Goal: Information Seeking & Learning: Learn about a topic

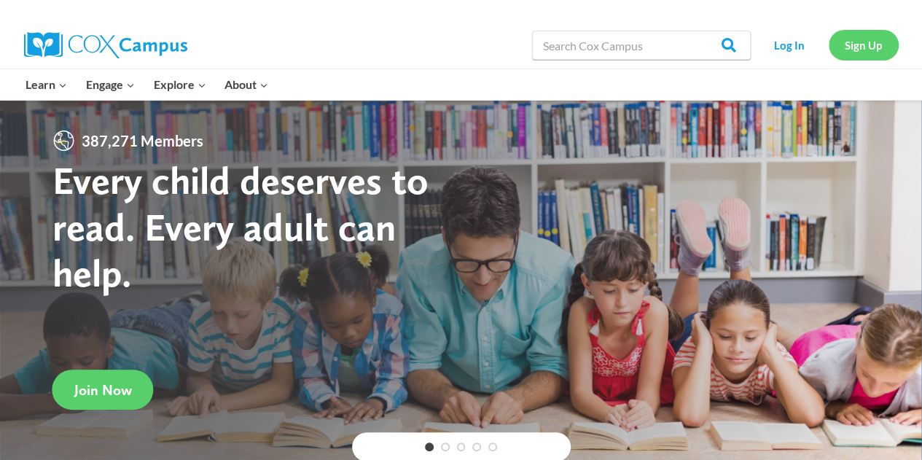
click at [854, 44] on link "Sign Up" at bounding box center [864, 45] width 70 height 30
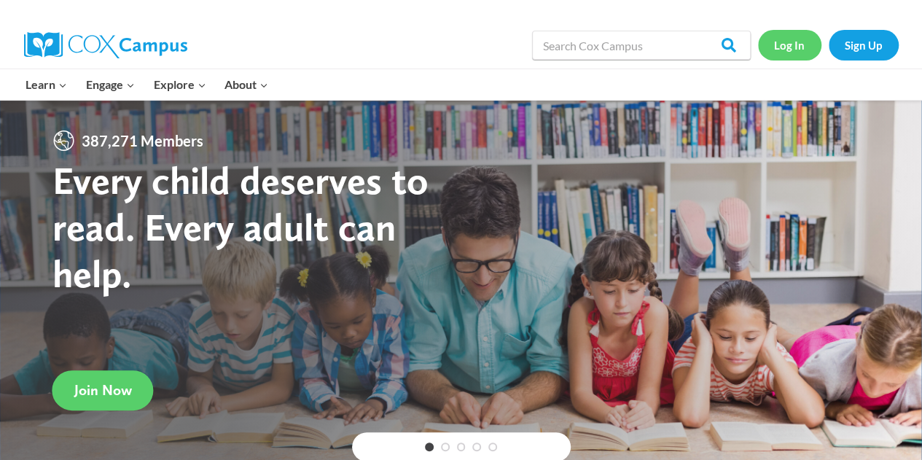
click at [777, 41] on link "Log In" at bounding box center [789, 45] width 63 height 30
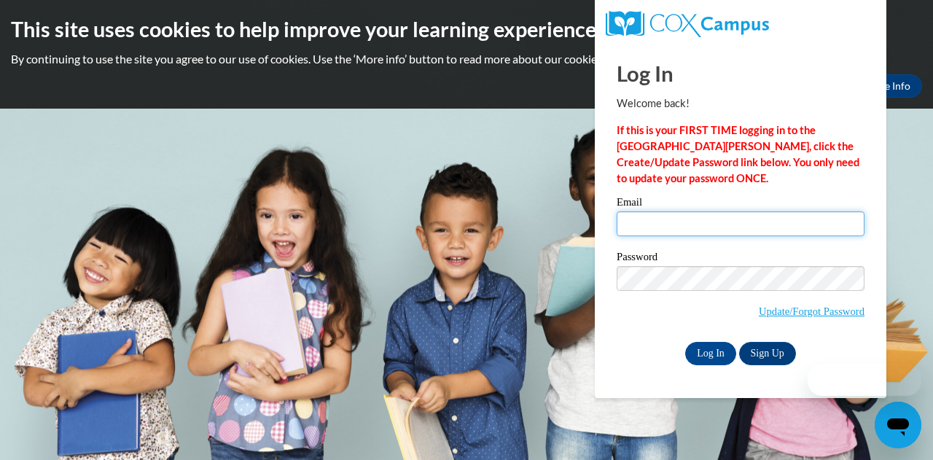
type input "awilkinson@kippatl.org"
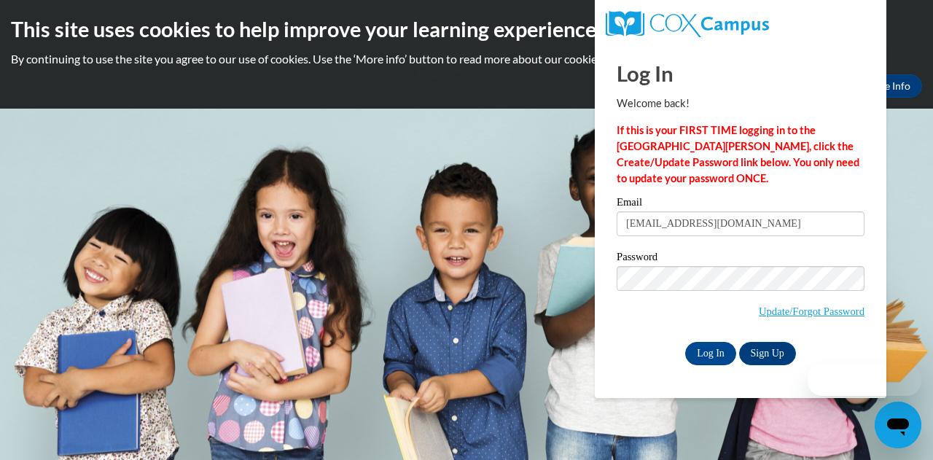
click at [631, 249] on div "Email awilkinson@kippatl.org Password Update/Forgot Password Log In Sign Up OR" at bounding box center [741, 281] width 248 height 168
click at [716, 365] on div "Log In Welcome back! If this is your FIRST TIME logging in to the NEW Cox Campu…" at bounding box center [740, 221] width 313 height 354
click at [707, 351] on input "Log In" at bounding box center [710, 353] width 51 height 23
click at [705, 348] on input "Log In" at bounding box center [710, 353] width 51 height 23
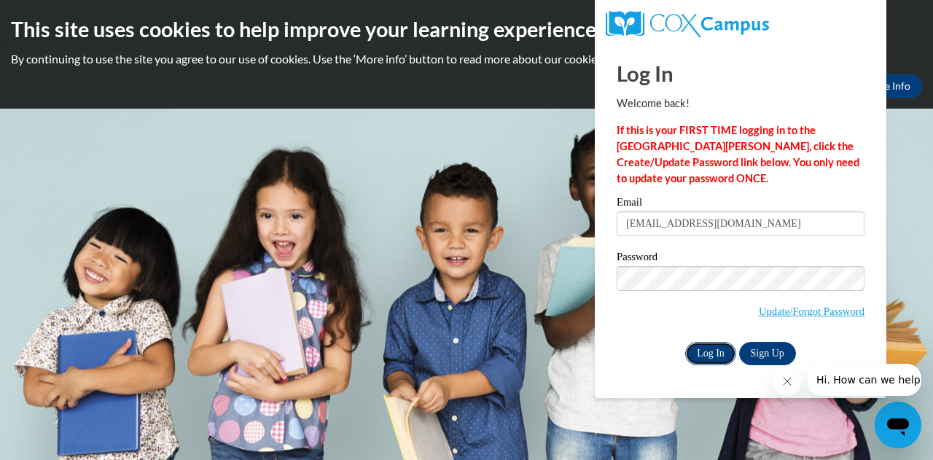
click at [706, 349] on input "Log In" at bounding box center [710, 353] width 51 height 23
click at [720, 337] on div "Email awilkinson@kippatl.org Password Update/Forgot Password Log In Sign Up OR" at bounding box center [741, 281] width 248 height 168
click at [719, 338] on div "Email awilkinson@kippatl.org Password Update/Forgot Password Log In Sign Up OR" at bounding box center [741, 281] width 248 height 168
click at [717, 354] on input "Log In" at bounding box center [710, 353] width 51 height 23
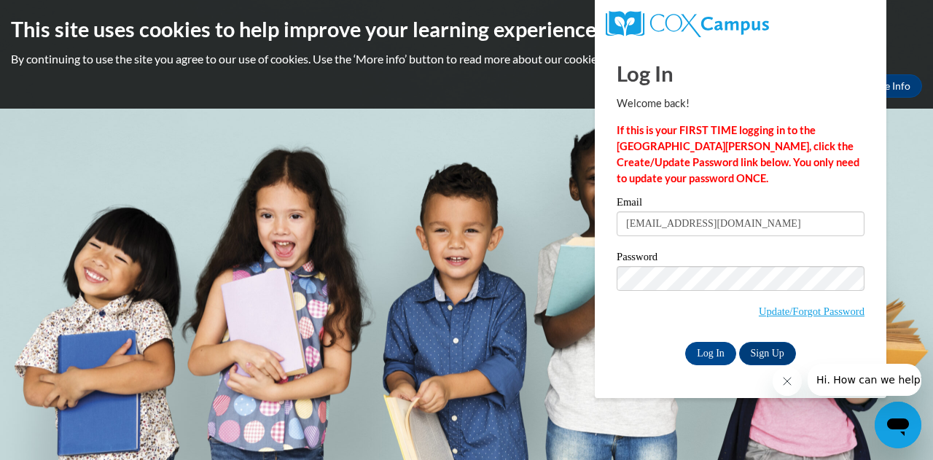
click at [655, 161] on strong "If this is your FIRST TIME logging in to the NEW Cox Campus, click the Create/U…" at bounding box center [738, 154] width 243 height 61
click at [717, 362] on input "Log In" at bounding box center [710, 353] width 51 height 23
click at [709, 354] on input "Log In" at bounding box center [710, 353] width 51 height 23
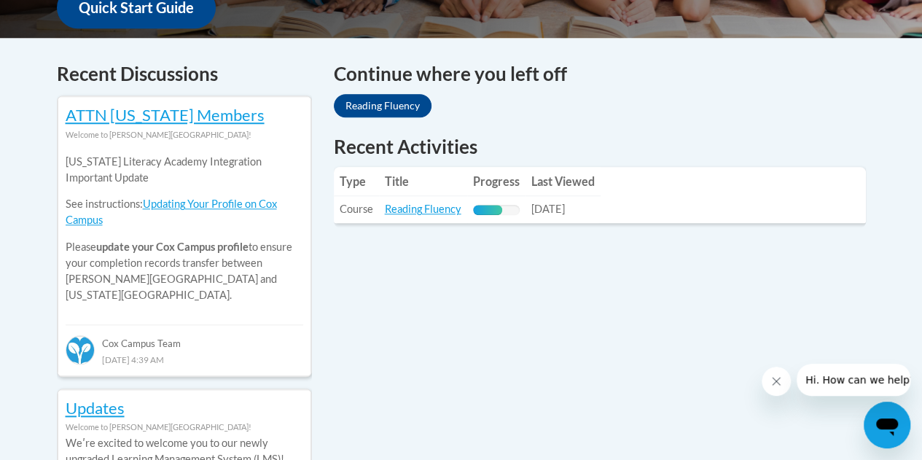
scroll to position [584, 0]
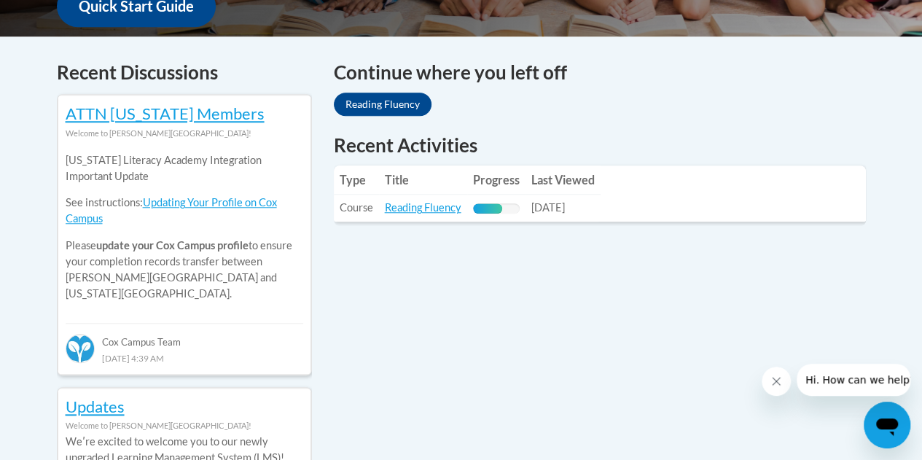
click at [504, 187] on th "Progress" at bounding box center [496, 179] width 58 height 29
click at [382, 206] on td "Title: Reading Fluency" at bounding box center [423, 208] width 88 height 27
click at [394, 206] on link "Reading Fluency" at bounding box center [423, 207] width 77 height 12
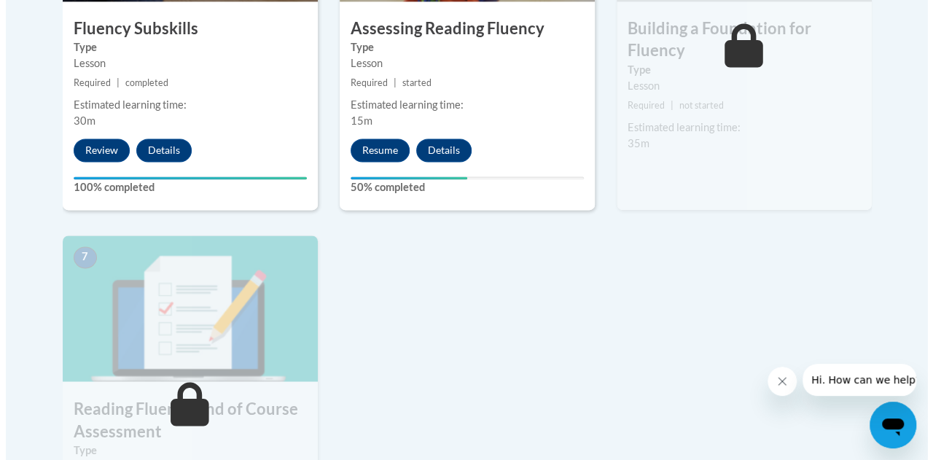
scroll to position [1037, 0]
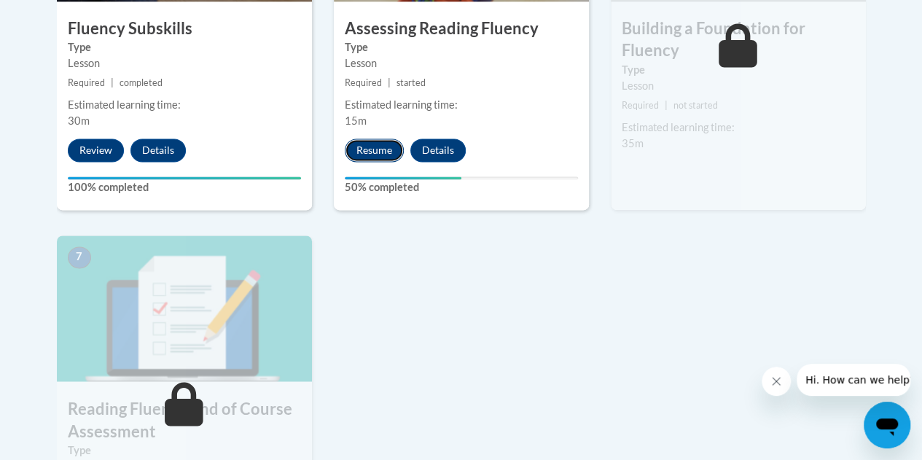
click at [381, 151] on button "Resume" at bounding box center [374, 150] width 59 height 23
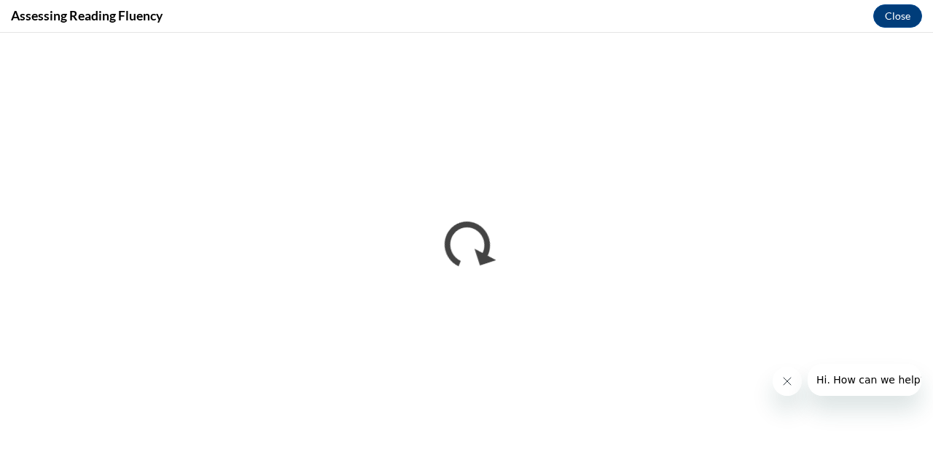
scroll to position [0, 0]
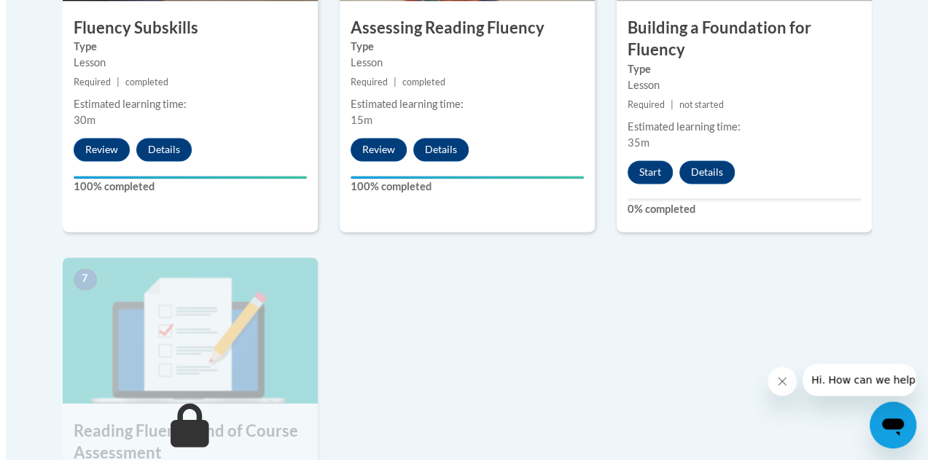
scroll to position [996, 0]
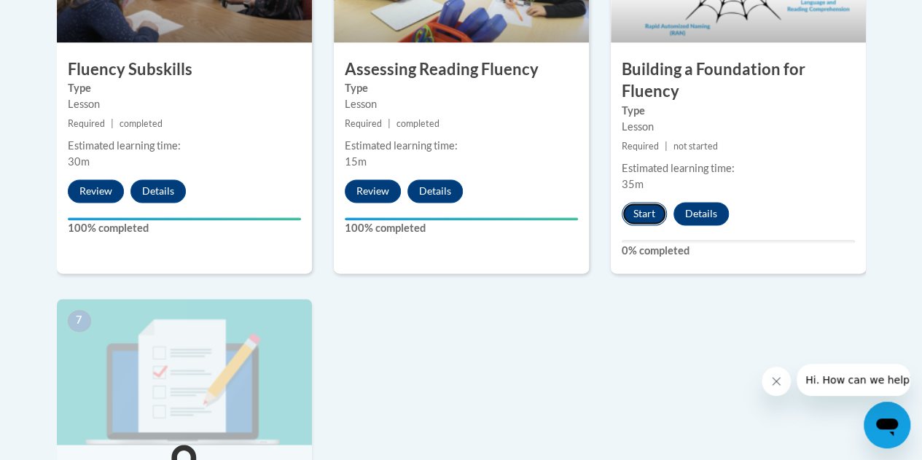
click at [644, 211] on button "Start" at bounding box center [644, 213] width 45 height 23
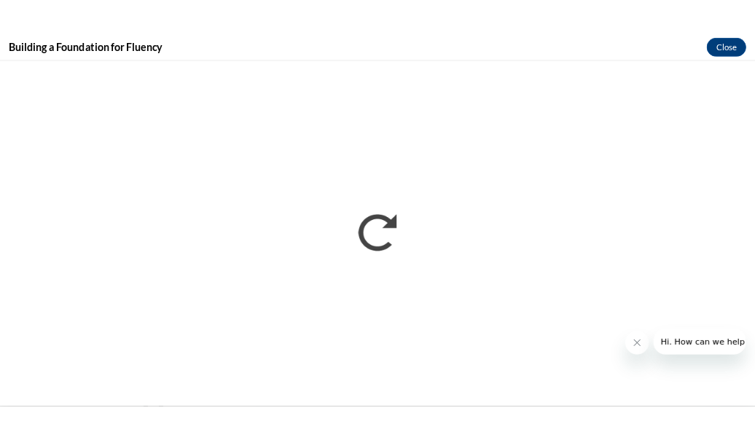
scroll to position [0, 0]
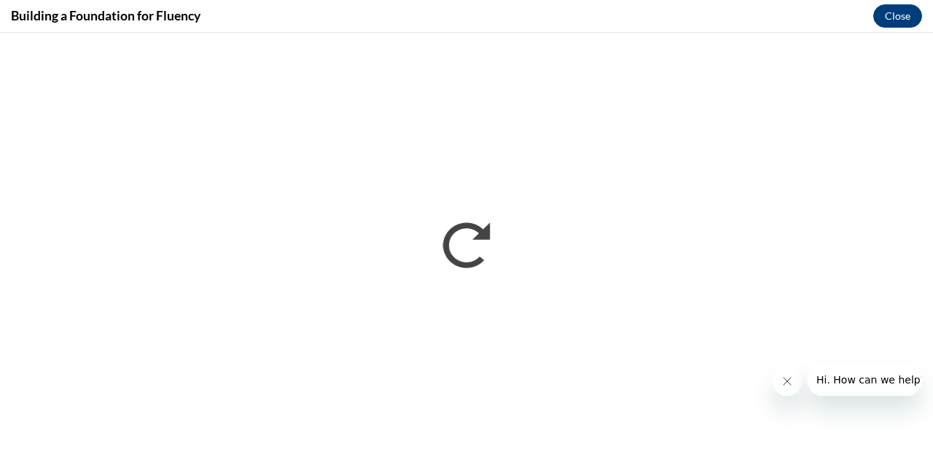
click at [776, 395] on div at bounding box center [847, 380] width 149 height 32
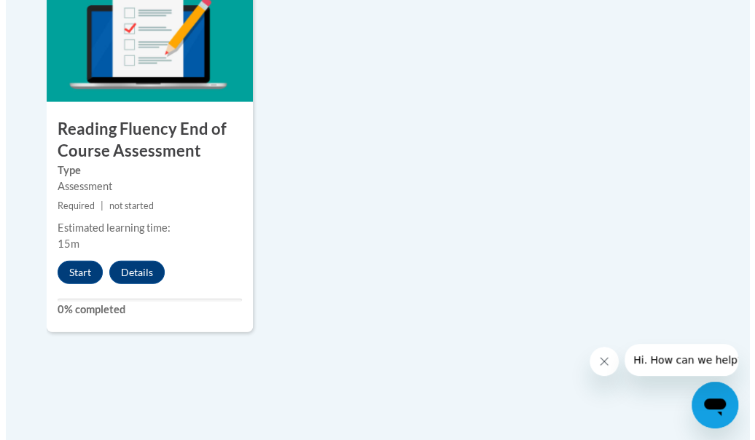
scroll to position [1341, 0]
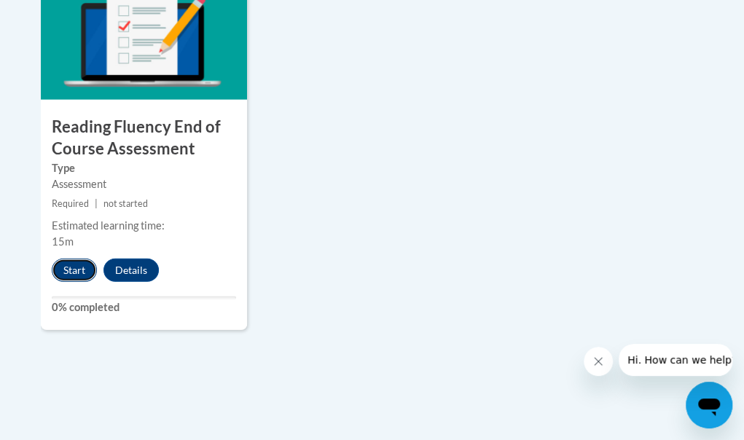
click at [69, 272] on button "Start" at bounding box center [74, 270] width 45 height 23
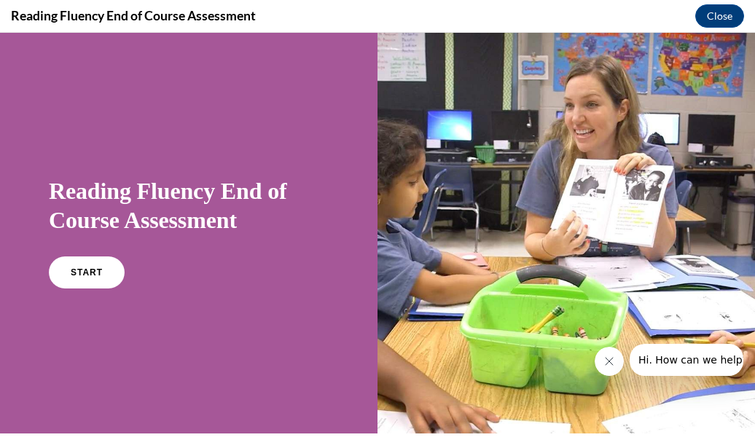
scroll to position [225, 0]
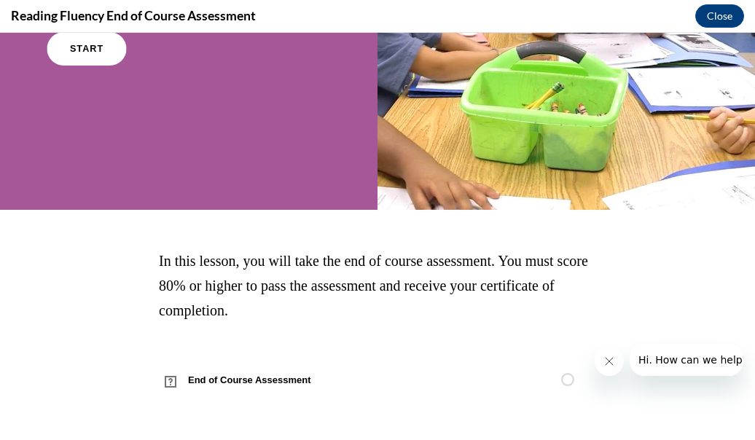
click at [93, 49] on span "START" at bounding box center [87, 49] width 34 height 11
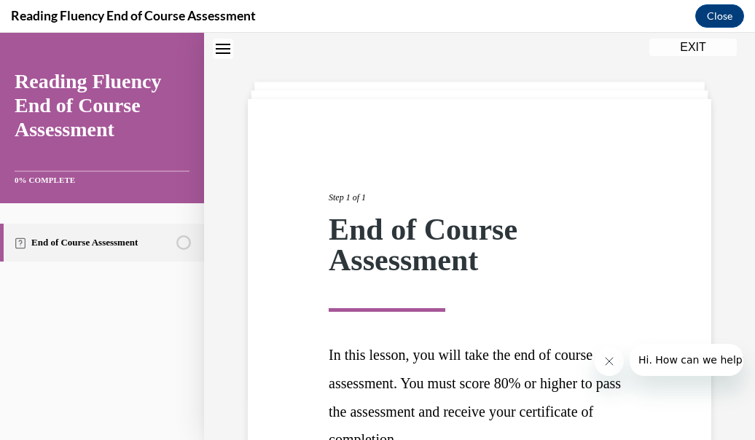
scroll to position [204, 0]
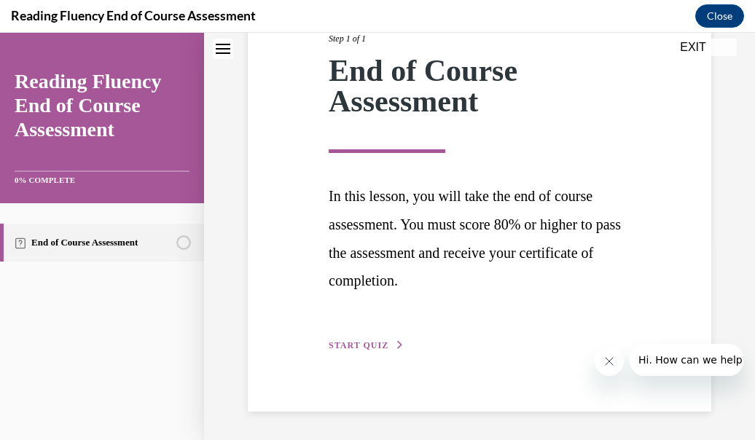
click at [367, 347] on span "START QUIZ" at bounding box center [359, 345] width 60 height 10
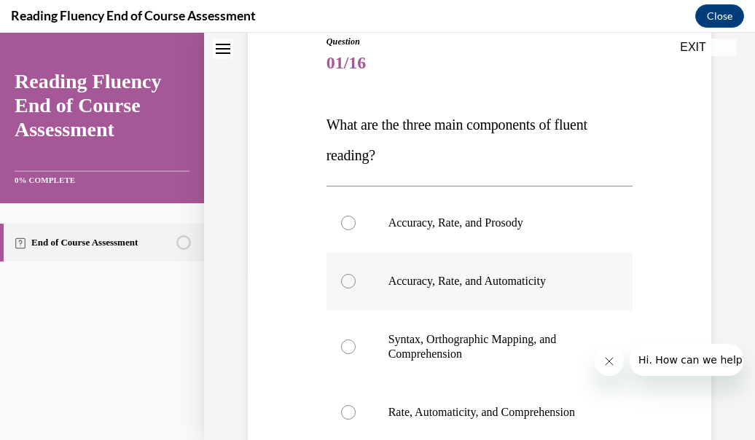
scroll to position [168, 0]
drag, startPoint x: 404, startPoint y: 165, endPoint x: 327, endPoint y: 128, distance: 85.8
click at [327, 128] on p "What are the three main components of fluent reading?" at bounding box center [480, 139] width 307 height 61
click at [297, 113] on div "Question 01/16 What are the three main components of fluent reading?  Accuracy,…" at bounding box center [479, 306] width 471 height 631
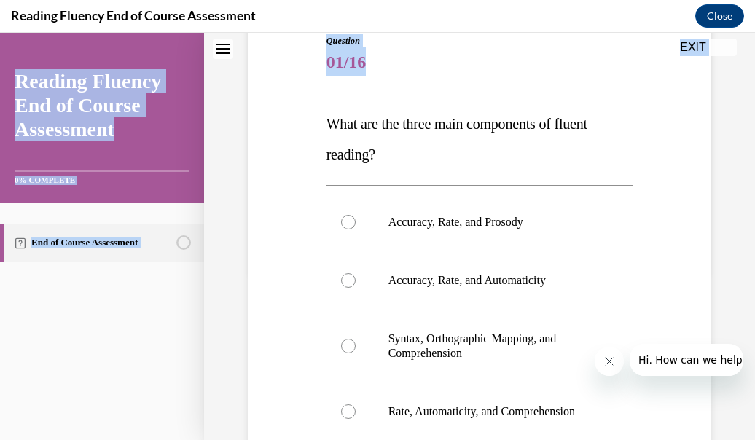
scroll to position [393, 0]
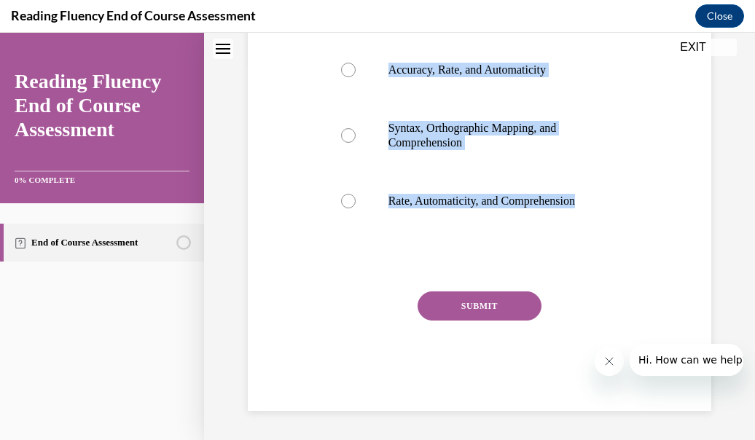
drag, startPoint x: 322, startPoint y: 102, endPoint x: 553, endPoint y: 259, distance: 279.2
click at [553, 259] on div "Question 01/16 What are the three main components of fluent reading?  Accuracy,…" at bounding box center [480, 106] width 314 height 609
copy div "What are the three main components of fluent reading?  Accuracy, Rate, and Pros…"
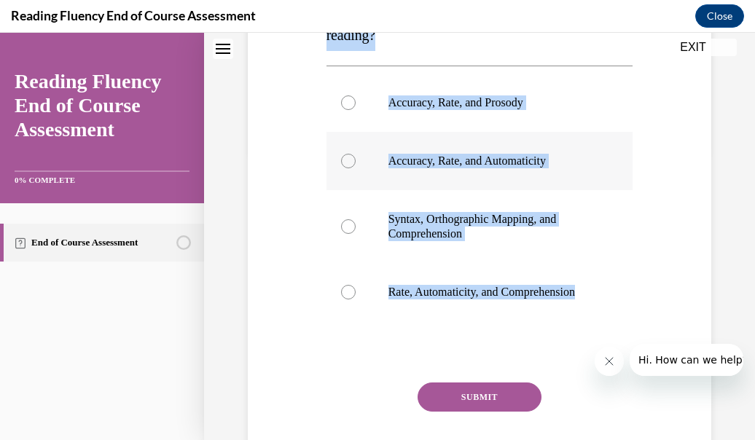
scroll to position [286, 0]
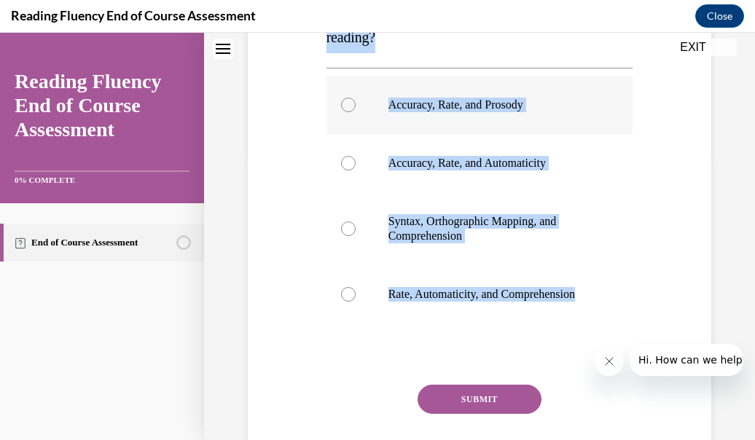
click at [389, 113] on label "Accuracy, Rate, and Prosody" at bounding box center [480, 105] width 307 height 58
click at [356, 112] on input "Accuracy, Rate, and Prosody" at bounding box center [348, 105] width 15 height 15
radio input "true"
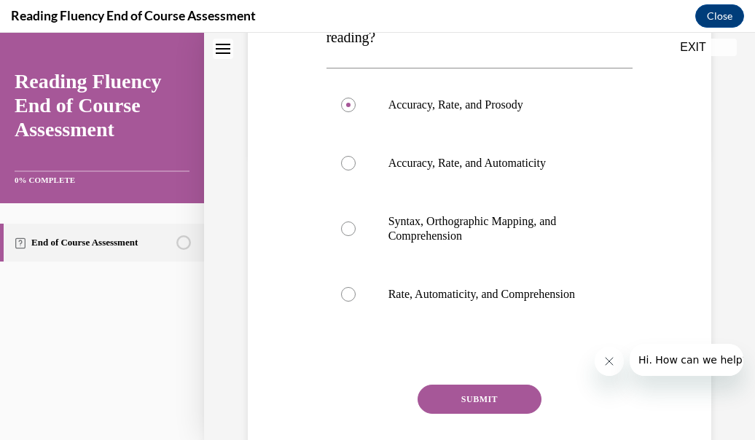
click at [488, 413] on button "SUBMIT" at bounding box center [480, 399] width 124 height 29
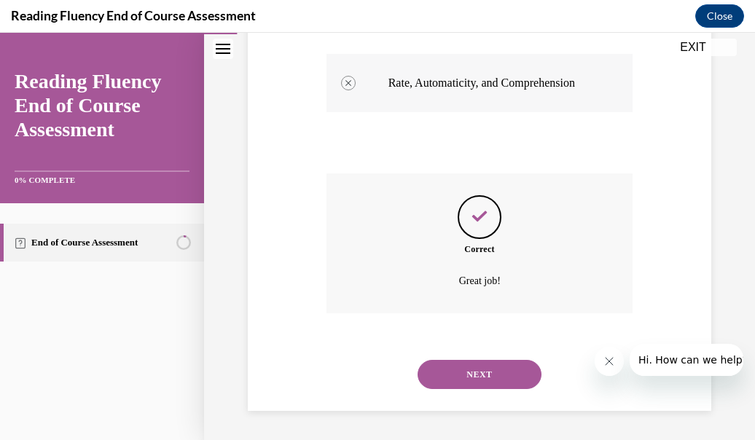
scroll to position [510, 0]
click at [499, 347] on div "NEXT" at bounding box center [480, 375] width 307 height 58
click at [499, 359] on div "NEXT" at bounding box center [480, 375] width 307 height 58
click at [518, 375] on button "NEXT" at bounding box center [480, 374] width 124 height 29
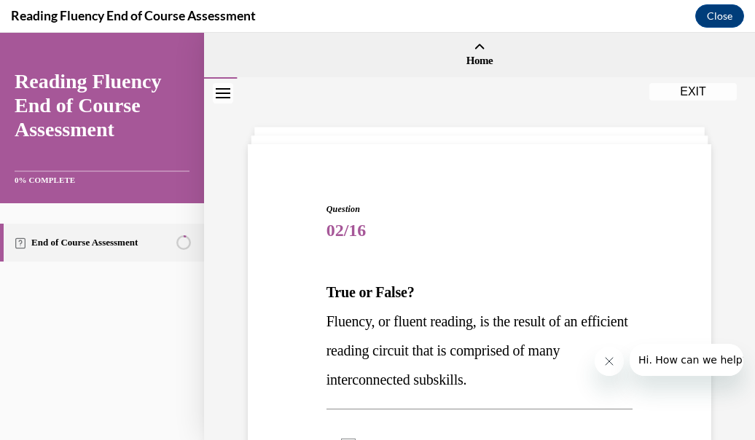
scroll to position [169, 0]
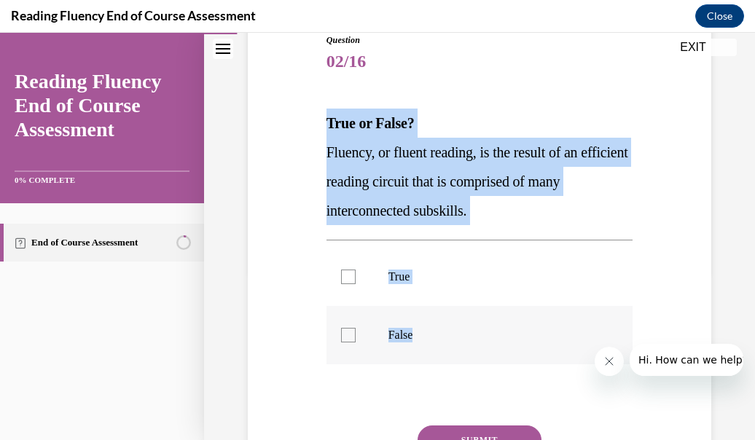
drag, startPoint x: 299, startPoint y: 104, endPoint x: 424, endPoint y: 341, distance: 268.1
click at [424, 341] on div "Question 02/16 True or False? Fluency, or fluent reading, is the result of an e…" at bounding box center [479, 268] width 471 height 556
copy div "True or False? Fluency, or fluent reading, is the result of an efficient readin…"
click at [338, 276] on label "True" at bounding box center [480, 277] width 307 height 58
click at [341, 276] on input "True" at bounding box center [348, 277] width 15 height 15
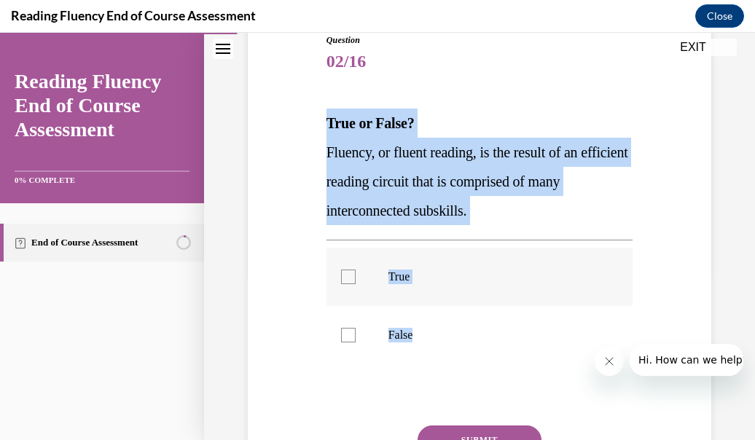
checkbox input "true"
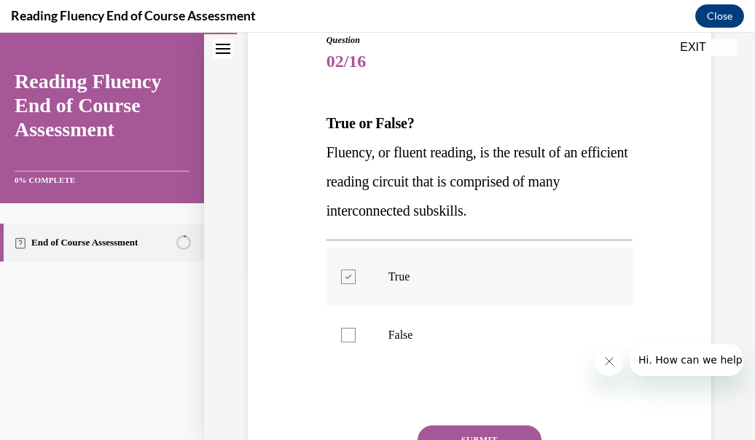
scroll to position [303, 0]
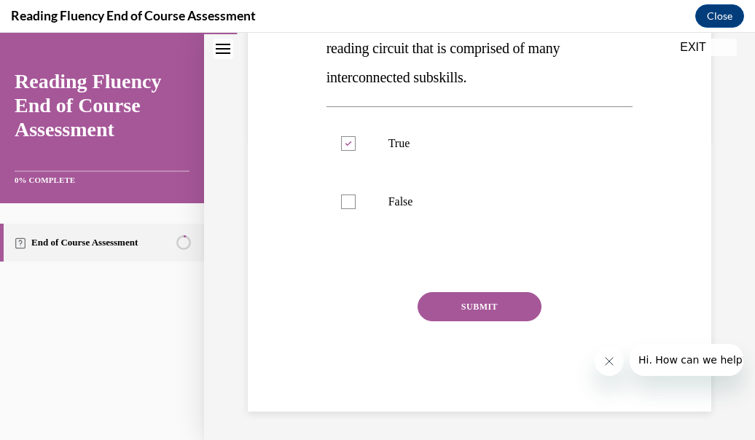
click at [489, 308] on button "SUBMIT" at bounding box center [480, 306] width 124 height 29
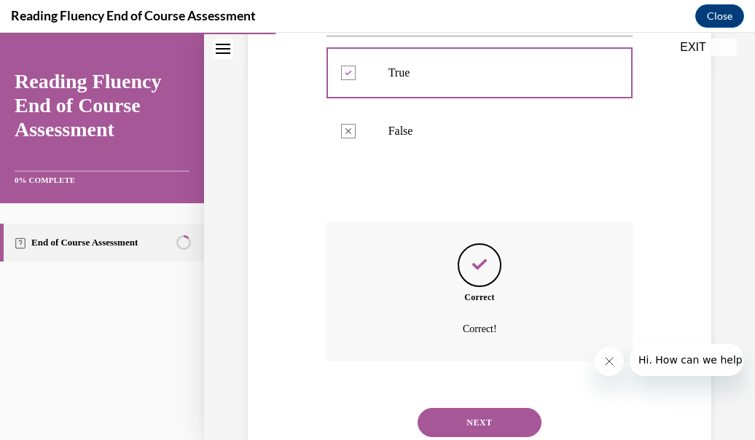
scroll to position [421, 0]
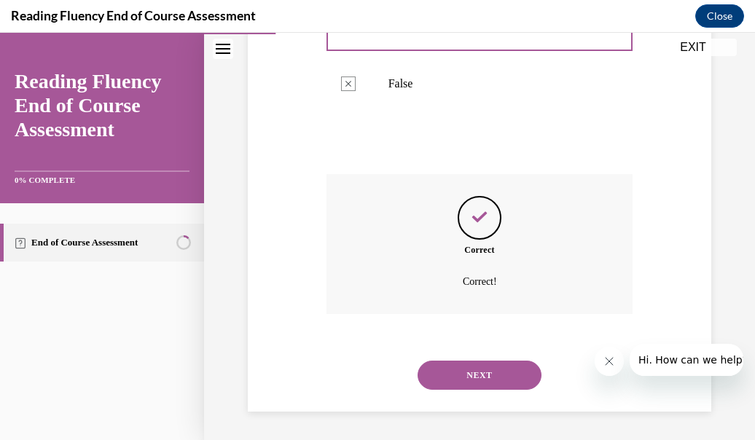
click at [458, 378] on button "NEXT" at bounding box center [480, 375] width 124 height 29
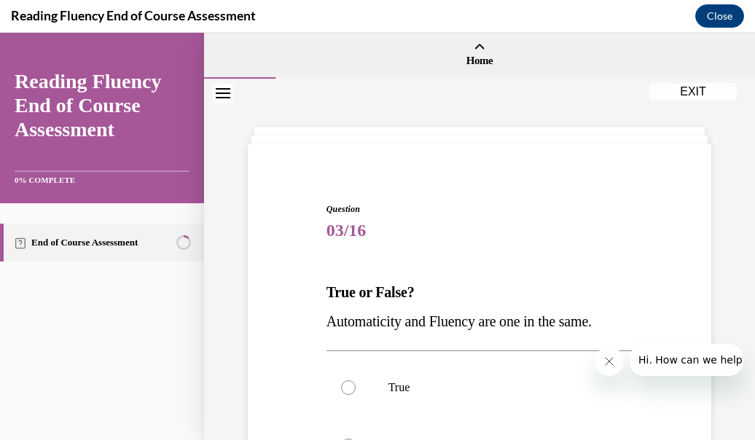
scroll to position [163, 0]
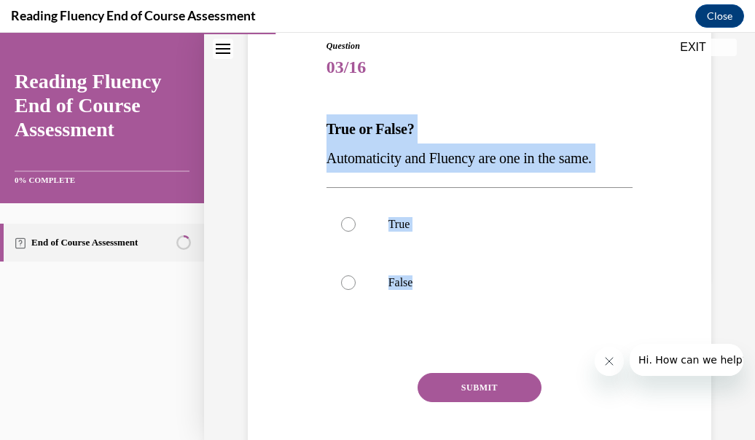
drag, startPoint x: 317, startPoint y: 125, endPoint x: 453, endPoint y: 333, distance: 248.1
click at [453, 333] on div "Question 03/16 True or False? Automaticity and Fluency are one in the same.  Tr…" at bounding box center [479, 244] width 471 height 497
copy div "True or False? Automaticity and Fluency are one in the same.  True False"
click at [359, 270] on label "False" at bounding box center [480, 283] width 307 height 58
click at [356, 276] on input "False" at bounding box center [348, 283] width 15 height 15
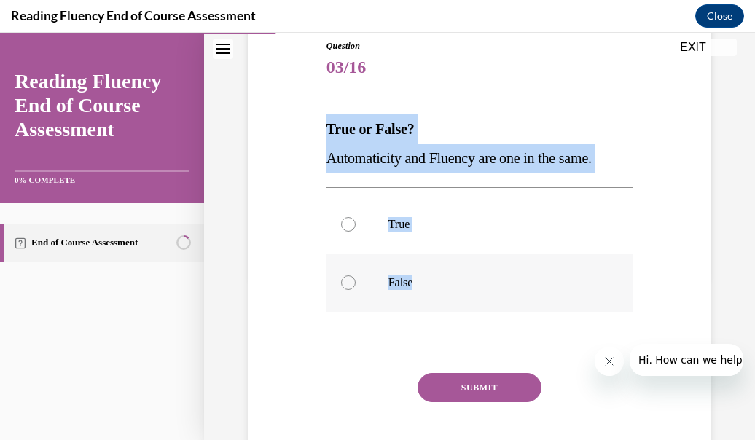
radio input "true"
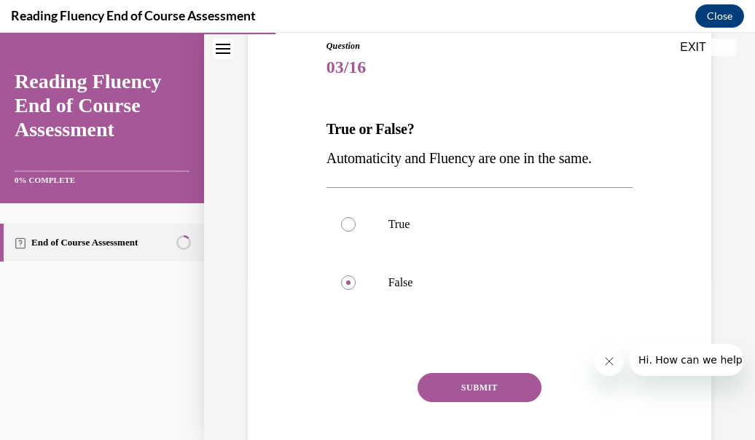
click at [459, 387] on button "SUBMIT" at bounding box center [480, 387] width 124 height 29
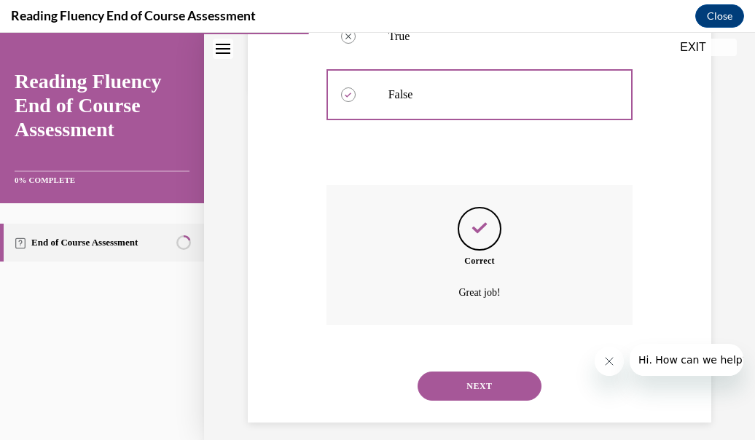
scroll to position [362, 0]
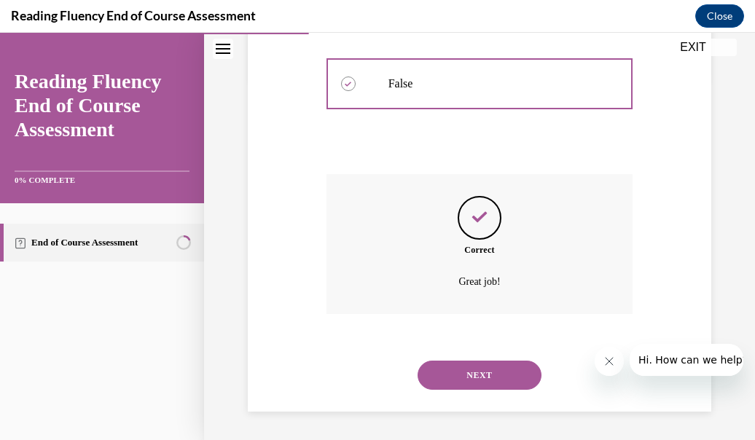
click at [499, 367] on button "NEXT" at bounding box center [480, 375] width 124 height 29
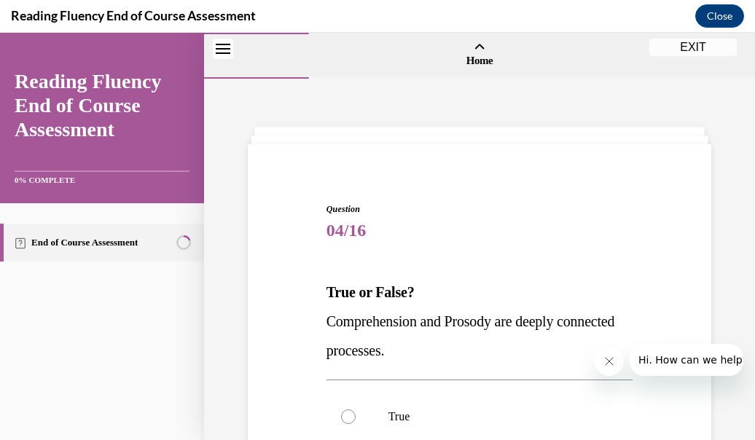
scroll to position [124, 0]
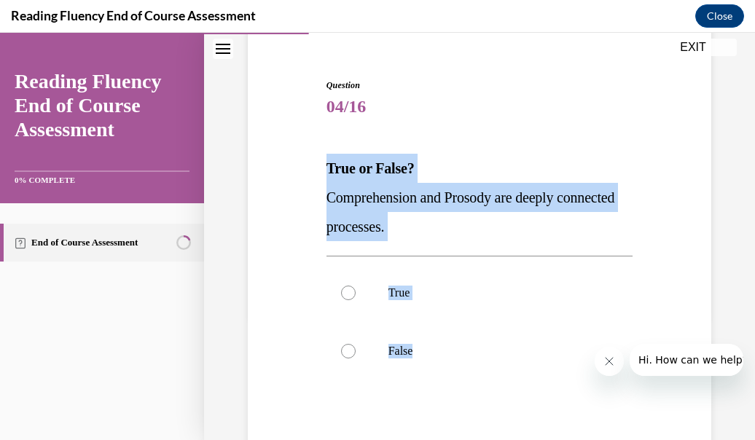
drag, startPoint x: 320, startPoint y: 179, endPoint x: 439, endPoint y: 389, distance: 241.2
click at [439, 389] on div "Question 04/16 True or False? Comprehension and Prosody are deeply connected pr…" at bounding box center [479, 298] width 471 height 526
copy div "True or False? Comprehension and Prosody are deeply connected processes.  True …"
click at [402, 303] on label "True" at bounding box center [480, 293] width 307 height 58
click at [356, 300] on input "True" at bounding box center [348, 293] width 15 height 15
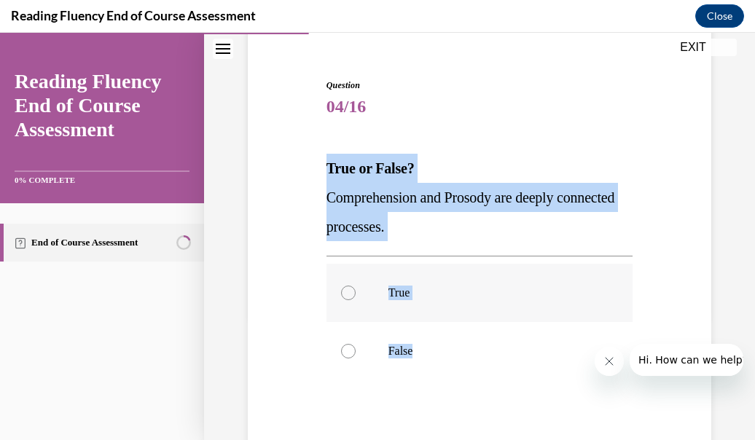
radio input "true"
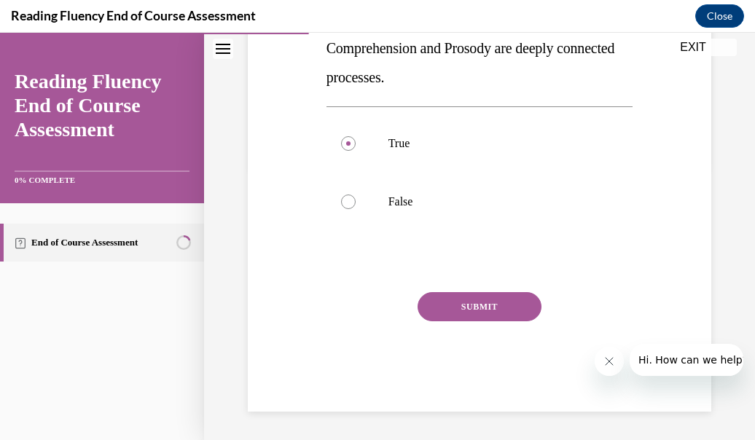
click at [462, 301] on button "SUBMIT" at bounding box center [480, 306] width 124 height 29
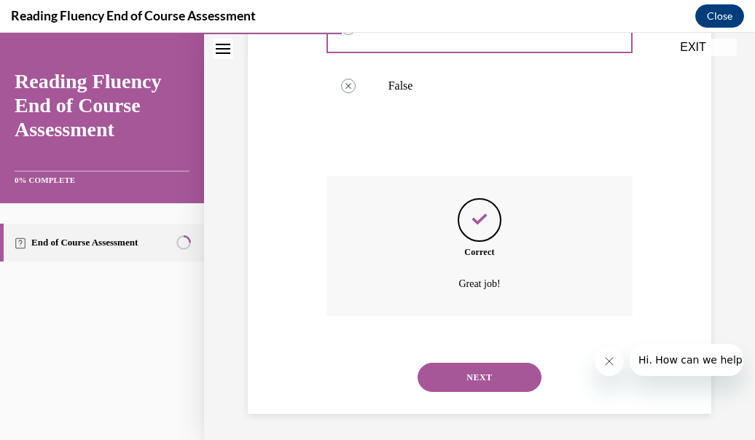
scroll to position [391, 0]
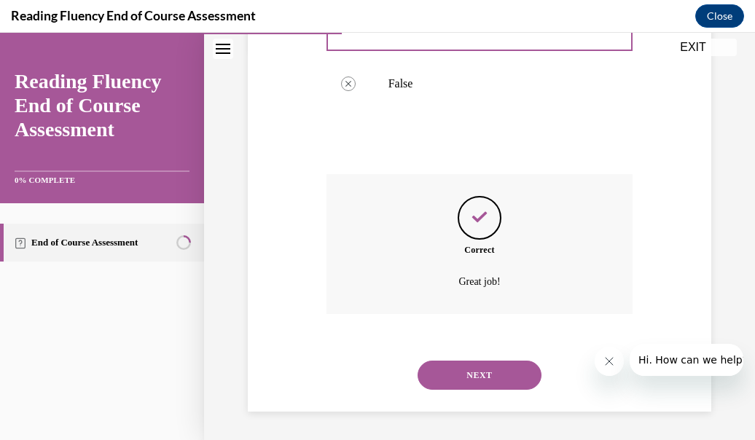
click at [479, 393] on div "NEXT" at bounding box center [480, 375] width 307 height 58
click at [452, 389] on div "NEXT" at bounding box center [480, 375] width 307 height 58
click at [452, 382] on button "NEXT" at bounding box center [480, 375] width 124 height 29
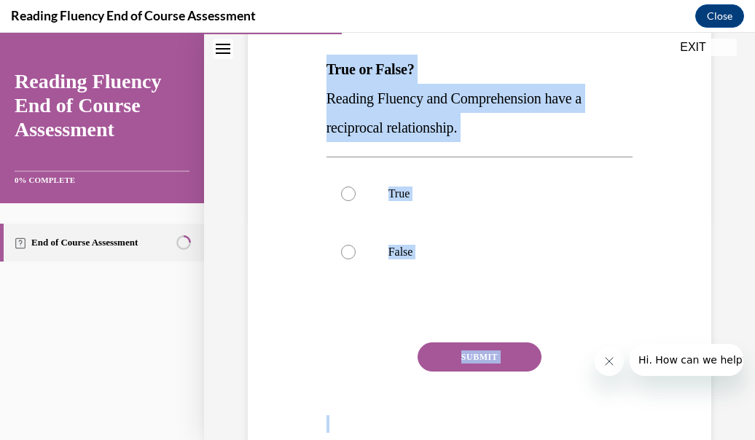
scroll to position [273, 0]
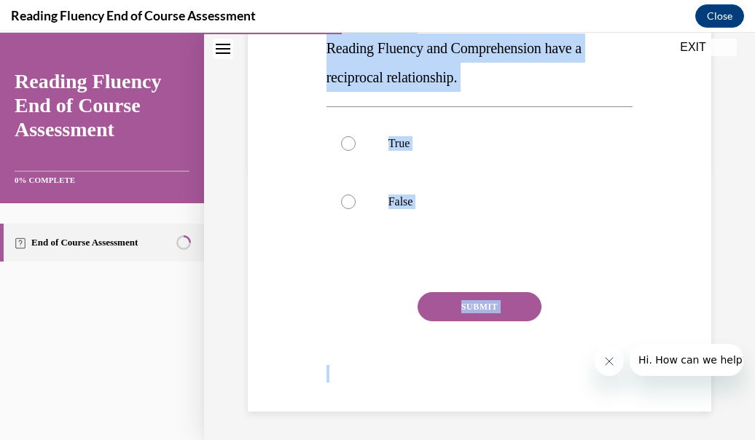
drag, startPoint x: 308, startPoint y: 184, endPoint x: 424, endPoint y: 438, distance: 278.9
click at [424, 438] on div "Question 05/16 True or False? Reading Fluency and Comprehension have a reciproc…" at bounding box center [479, 123] width 551 height 636
click at [274, 281] on div "Question 05/16 True or False? Reading Fluency and Comprehension have a reciproc…" at bounding box center [479, 149] width 471 height 526
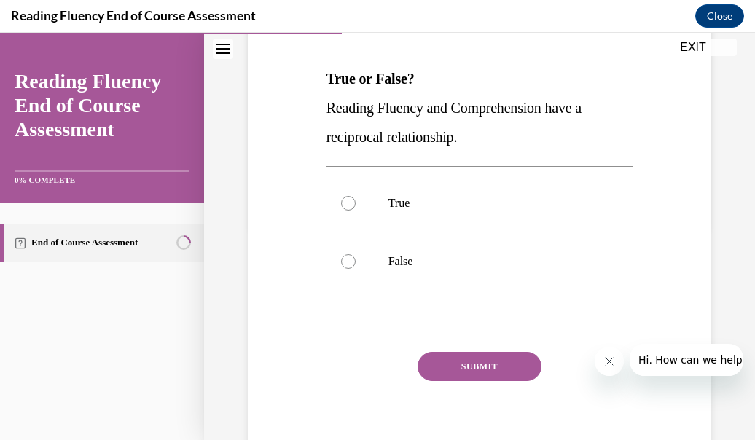
scroll to position [212, 0]
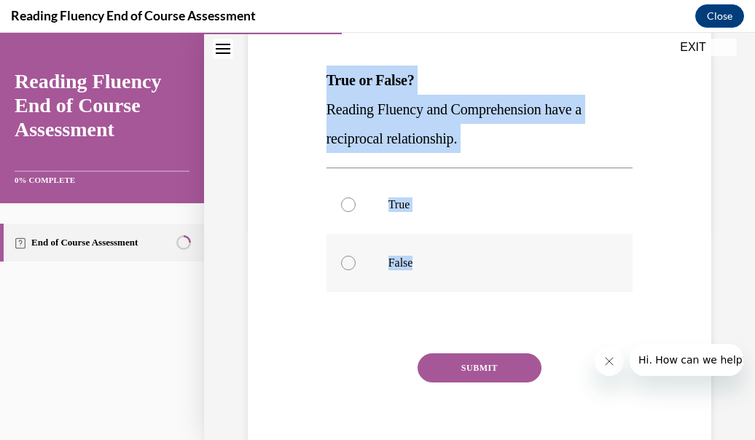
drag, startPoint x: 325, startPoint y: 81, endPoint x: 419, endPoint y: 278, distance: 218.1
click at [419, 278] on div "Question 05/16 True or False? Reading Fluency and Comprehension have a reciproc…" at bounding box center [480, 232] width 307 height 483
copy div "True or False? Reading Fluency and Comprehension have a reciprocal relationship…"
click at [375, 210] on label "True" at bounding box center [480, 205] width 307 height 58
click at [356, 210] on input "True" at bounding box center [348, 205] width 15 height 15
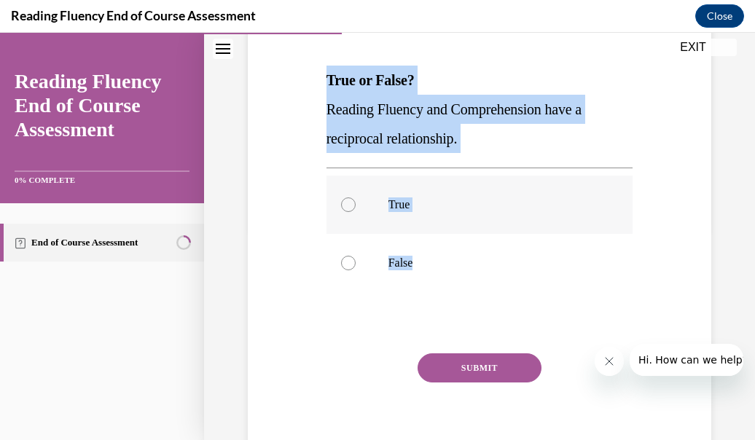
radio input "true"
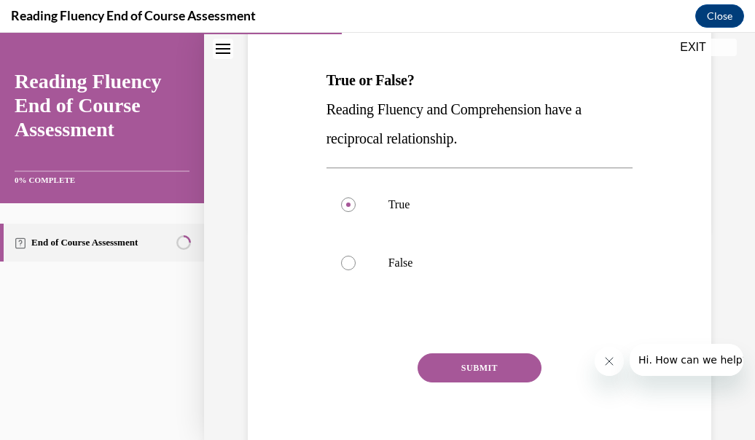
click at [448, 367] on button "SUBMIT" at bounding box center [480, 368] width 124 height 29
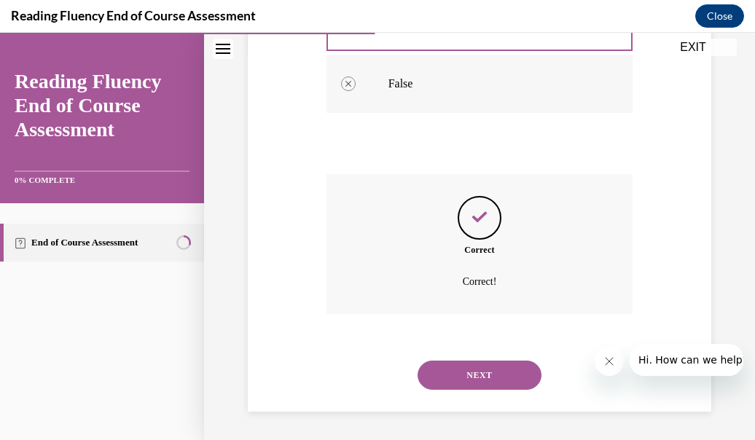
scroll to position [389, 0]
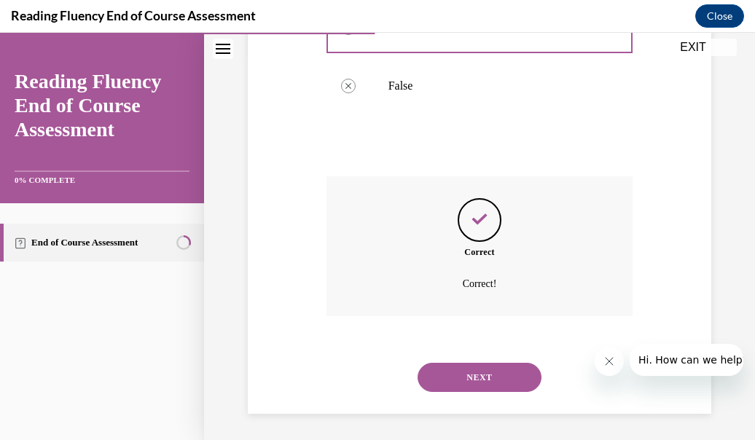
click at [493, 364] on button "NEXT" at bounding box center [480, 377] width 124 height 29
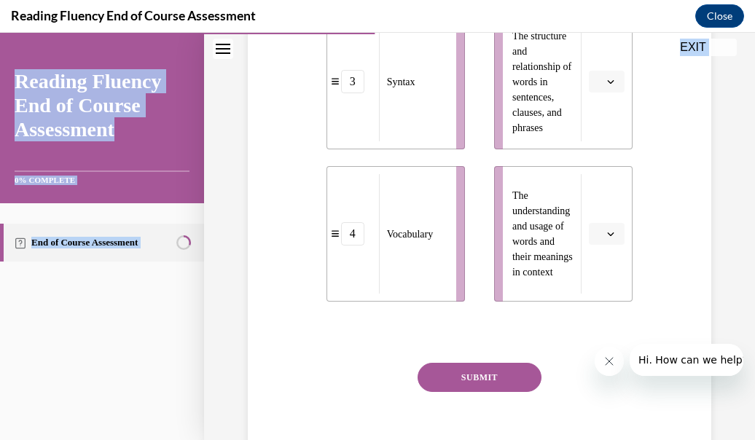
scroll to position [749, 0]
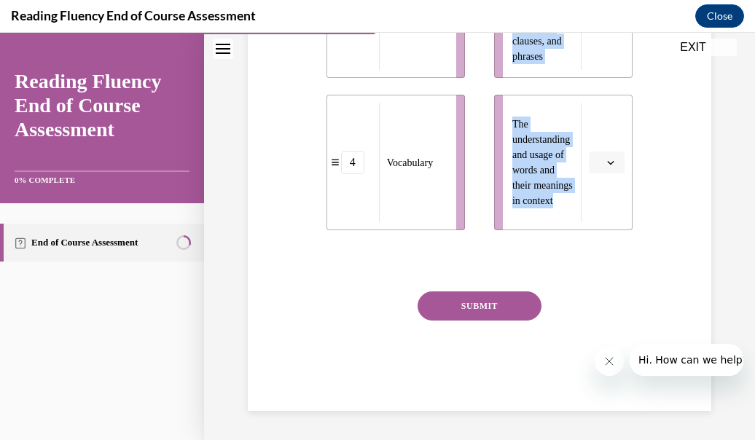
drag, startPoint x: 305, startPoint y: 215, endPoint x: 554, endPoint y: 238, distance: 249.7
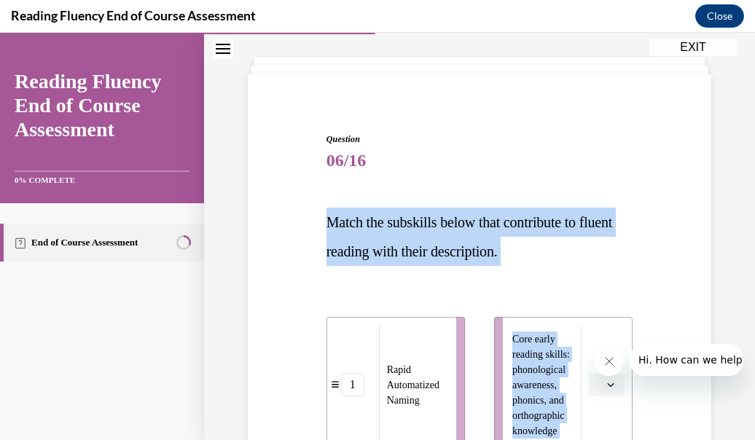
scroll to position [0, 0]
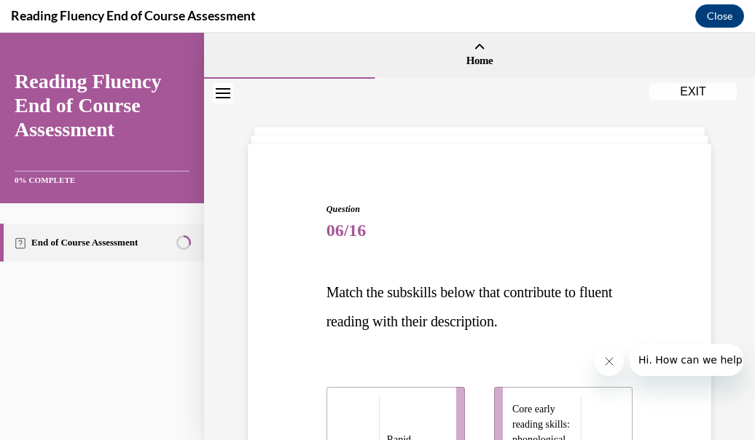
click at [497, 240] on span "06/16" at bounding box center [480, 230] width 307 height 29
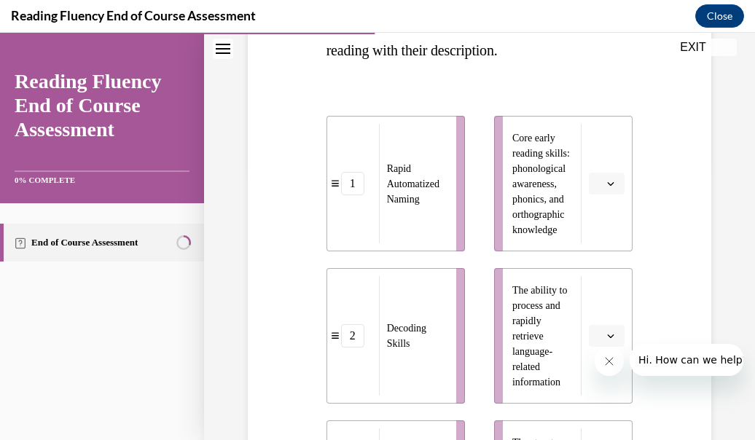
scroll to position [272, 0]
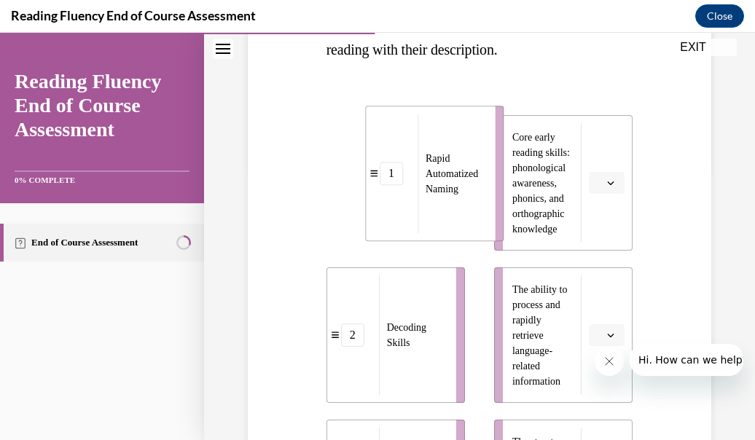
drag, startPoint x: 386, startPoint y: 211, endPoint x: 411, endPoint y: 209, distance: 24.8
click at [418, 209] on div "Rapid Automatized Naming" at bounding box center [452, 174] width 68 height 120
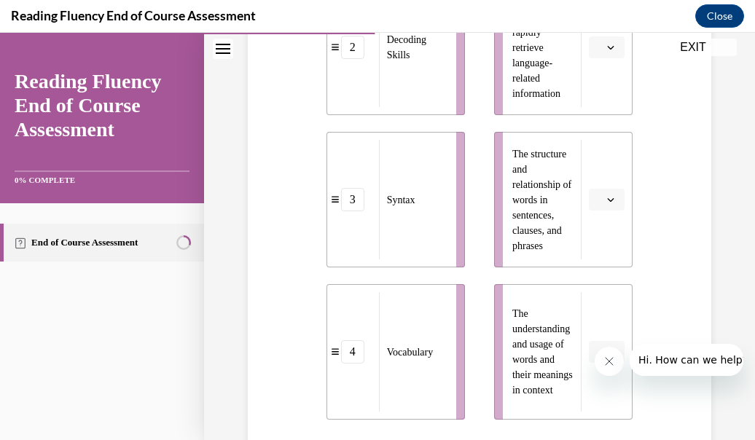
scroll to position [609, 0]
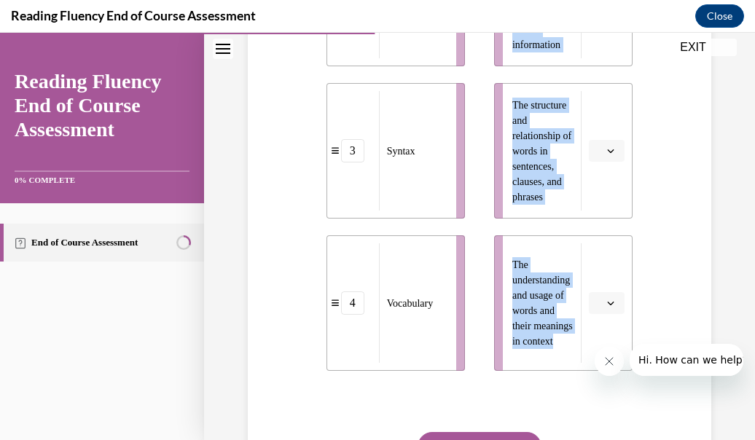
drag, startPoint x: 539, startPoint y: 356, endPoint x: 482, endPoint y: 324, distance: 66.3
click at [482, 324] on ul "Core early reading skills: phonological awareness, phonics, and orthographic kn…" at bounding box center [556, 74] width 153 height 593
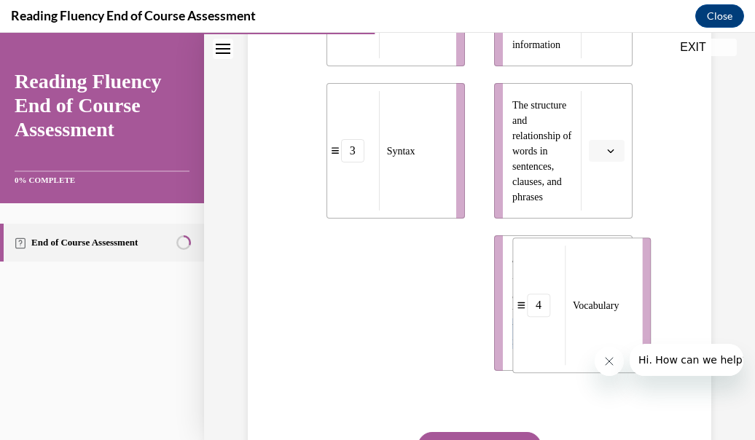
drag, startPoint x: 415, startPoint y: 330, endPoint x: 582, endPoint y: 337, distance: 167.8
click at [582, 337] on div "Vocabulary" at bounding box center [599, 306] width 68 height 120
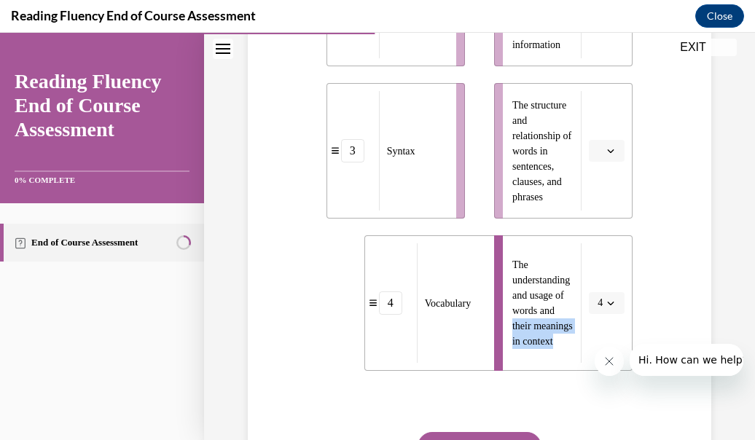
scroll to position [558, 0]
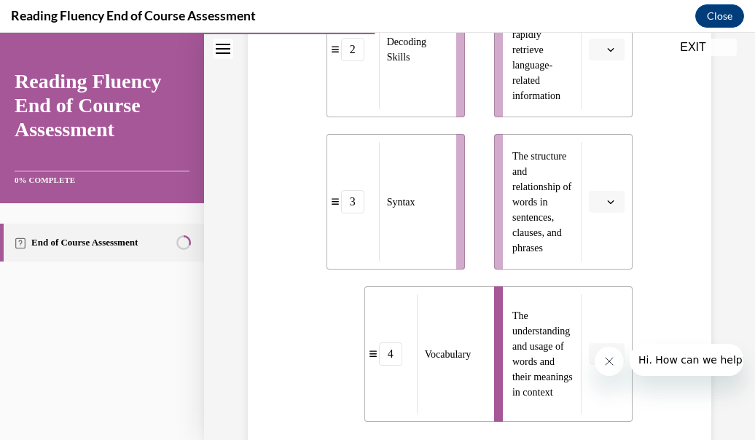
click at [291, 348] on div "Question 06/16 Match the subskills below that contribute to fluent reading with…" at bounding box center [479, 102] width 471 height 1002
click at [584, 214] on li "The structure and relationship of words in sentences, clauses, and phrases" at bounding box center [563, 202] width 139 height 136
click at [595, 207] on button "button" at bounding box center [607, 202] width 36 height 22
click at [651, 176] on div "Question 06/16 Match the subskills below that contribute to fluent reading with…" at bounding box center [479, 102] width 471 height 1002
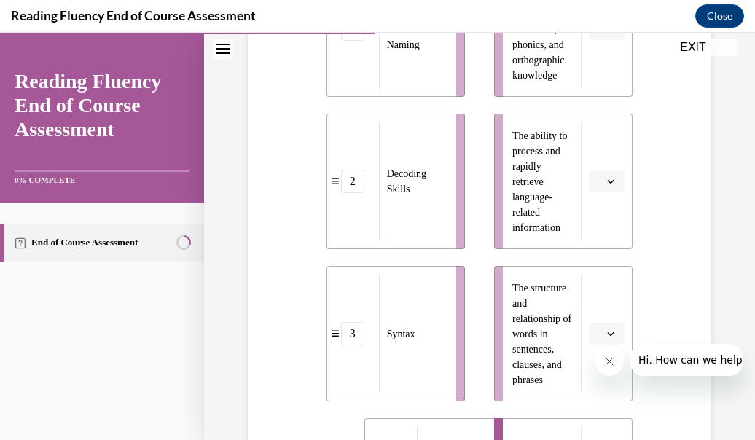
scroll to position [336, 0]
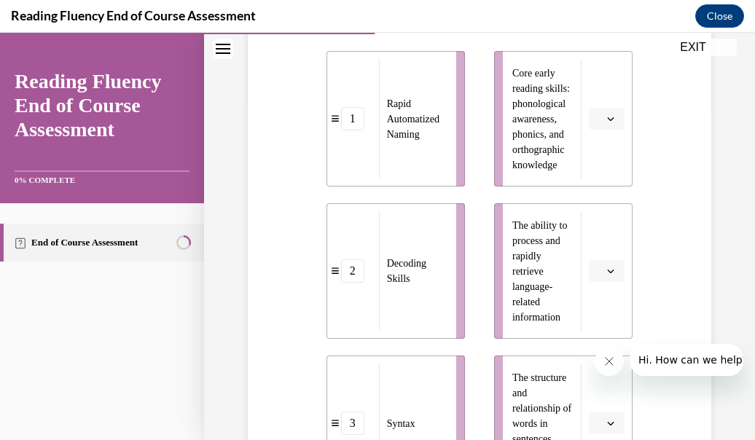
click at [607, 269] on icon "button" at bounding box center [610, 271] width 7 height 7
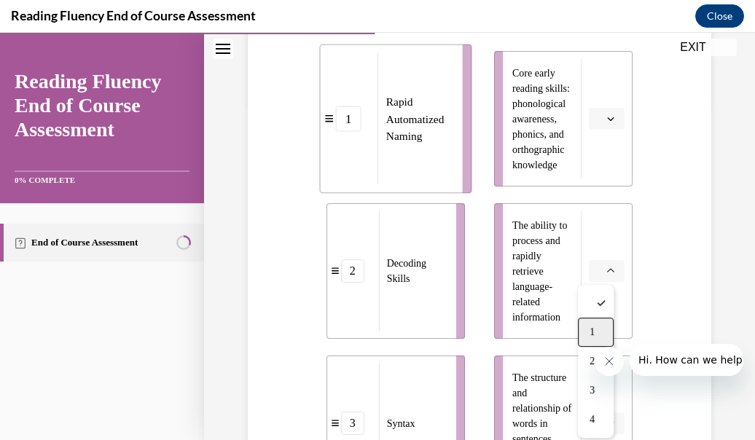
click at [592, 338] on div "1" at bounding box center [596, 332] width 36 height 29
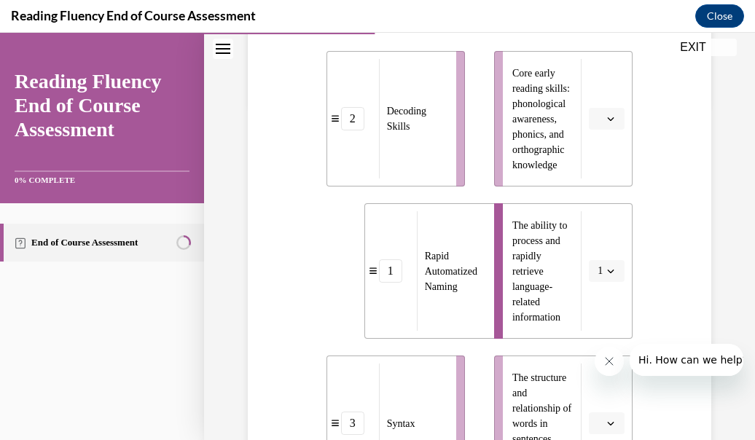
click at [607, 117] on icon "button" at bounding box center [610, 118] width 7 height 7
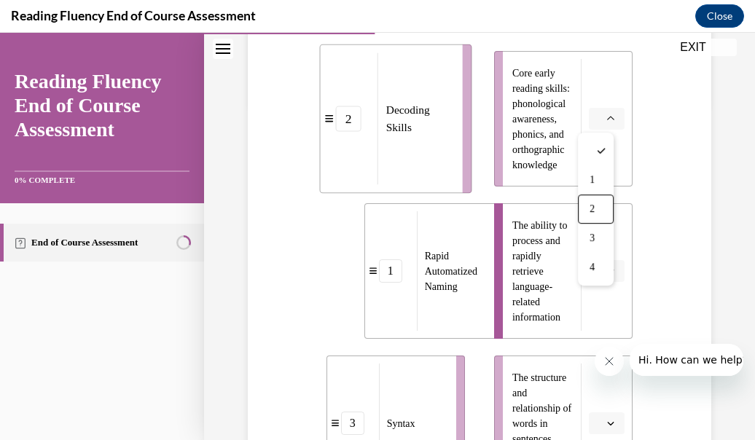
click at [680, 196] on div "Question 06/16 Match the subskills below that contribute to fluent reading with…" at bounding box center [479, 324] width 471 height 1002
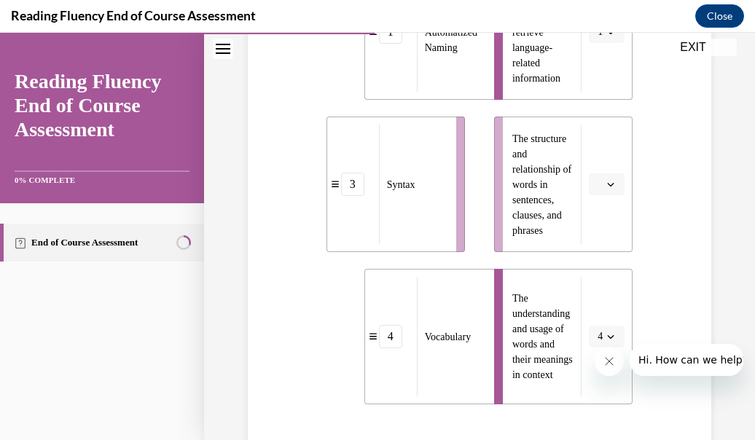
scroll to position [576, 0]
click at [607, 181] on icon "button" at bounding box center [610, 183] width 7 height 7
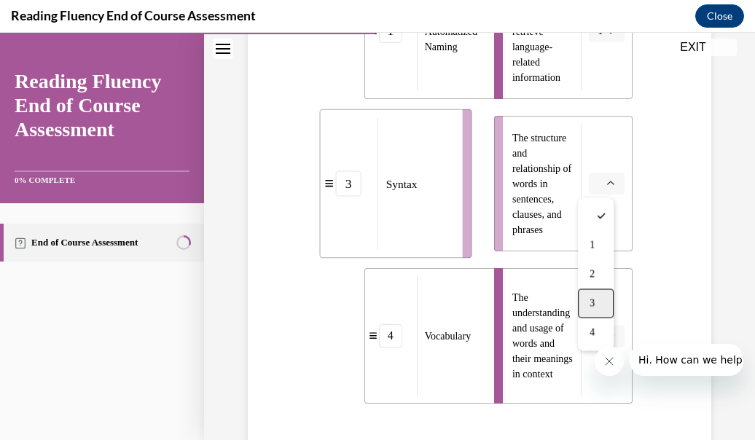
click at [598, 298] on div "3" at bounding box center [596, 303] width 36 height 29
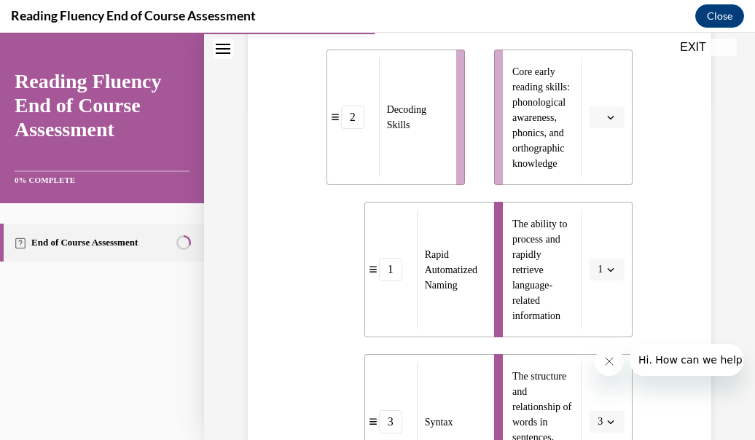
scroll to position [337, 0]
click at [595, 123] on button "button" at bounding box center [607, 118] width 36 height 22
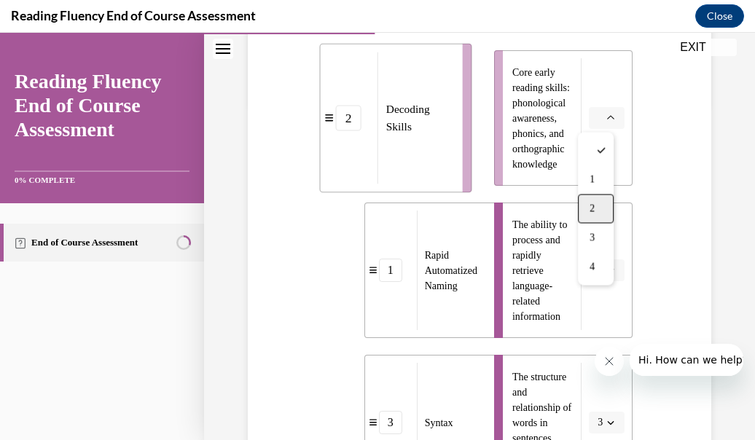
click at [596, 206] on div "2" at bounding box center [596, 208] width 36 height 29
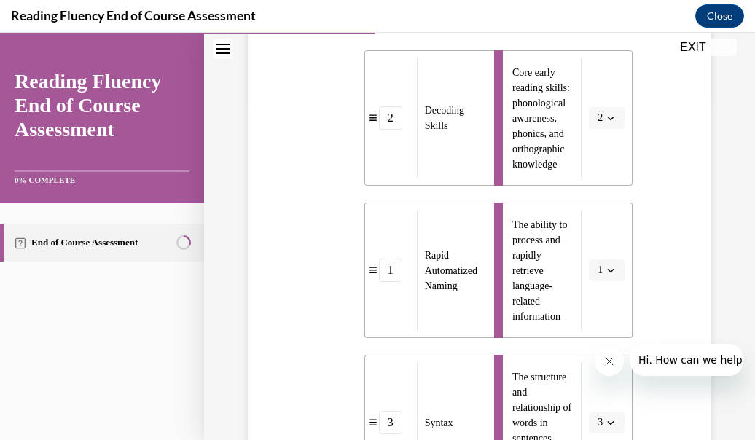
scroll to position [749, 0]
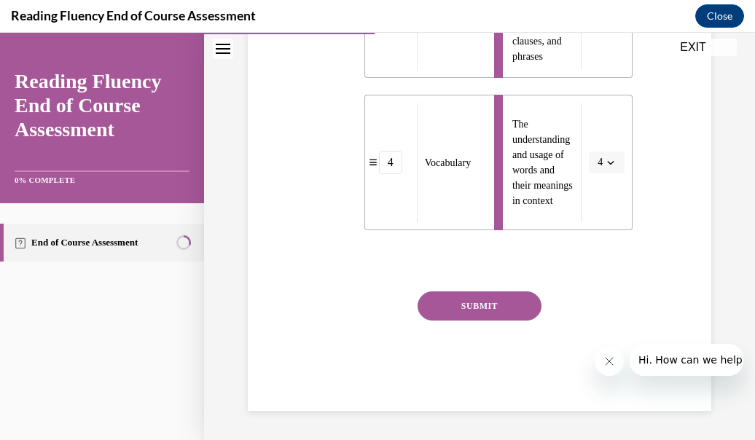
click at [467, 311] on button "SUBMIT" at bounding box center [480, 306] width 124 height 29
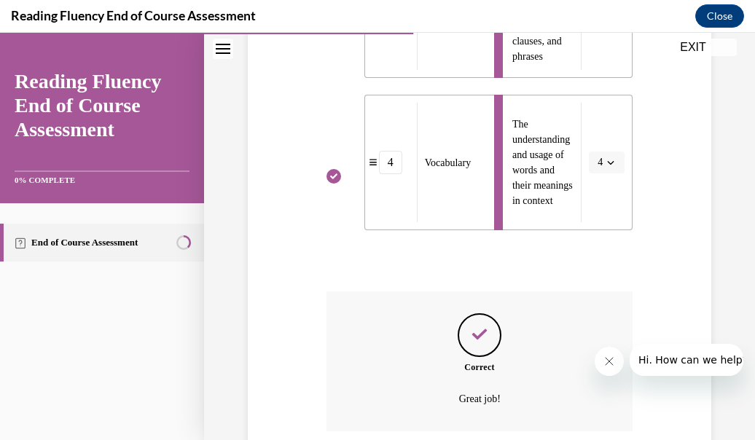
scroll to position [867, 0]
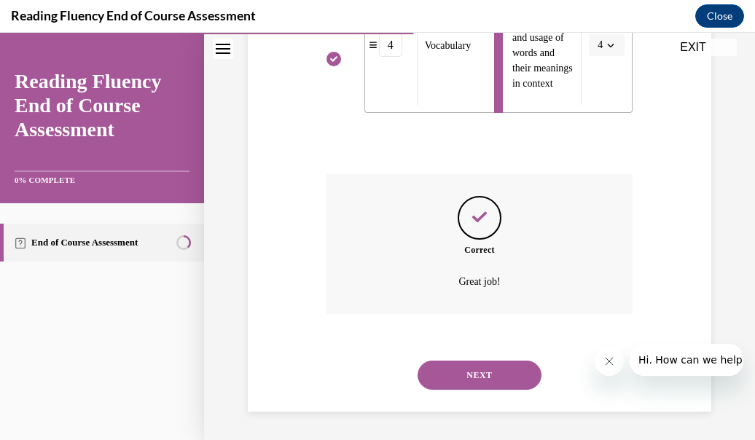
click at [519, 383] on button "NEXT" at bounding box center [480, 375] width 124 height 29
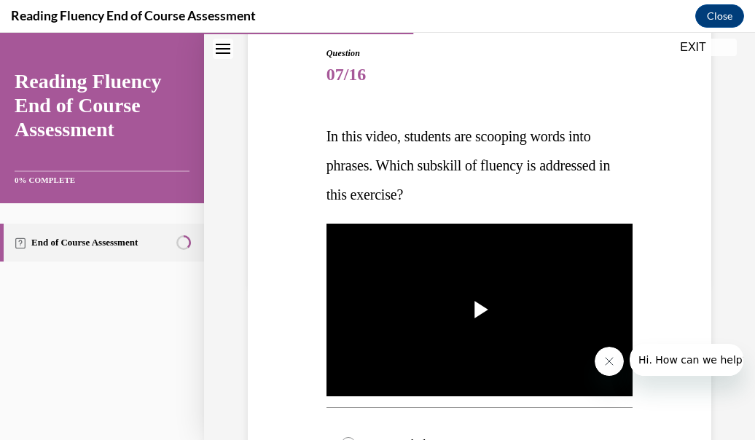
scroll to position [155, 0]
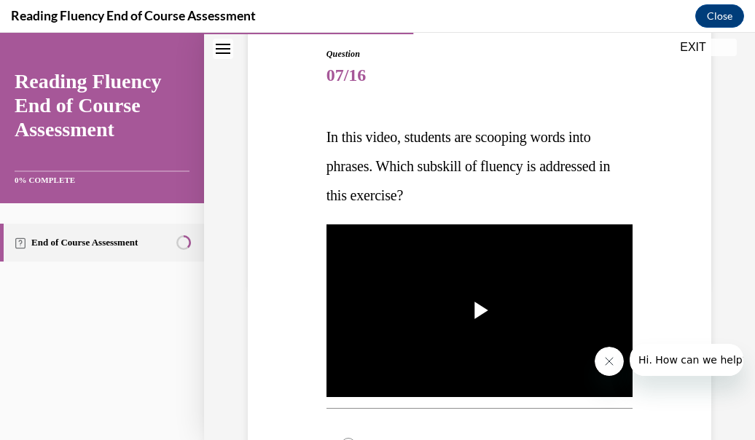
drag, startPoint x: 321, startPoint y: 148, endPoint x: 450, endPoint y: 219, distance: 147.5
click at [450, 219] on div "Question 07/16 In this video, students are scooping words into phrases. Which s…" at bounding box center [480, 428] width 314 height 805
copy span "In this video, students are scooping words into phrases. Which subskill of flue…"
click at [450, 219] on div "Question 07/16 In this video, students are scooping words into phrases. Which s…" at bounding box center [480, 438] width 307 height 783
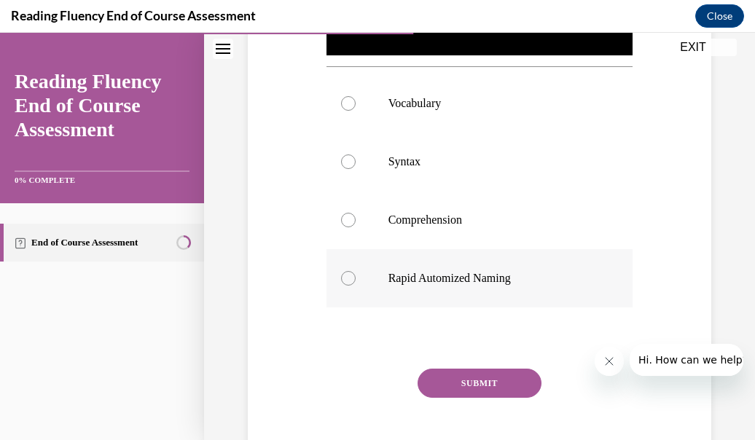
scroll to position [498, 0]
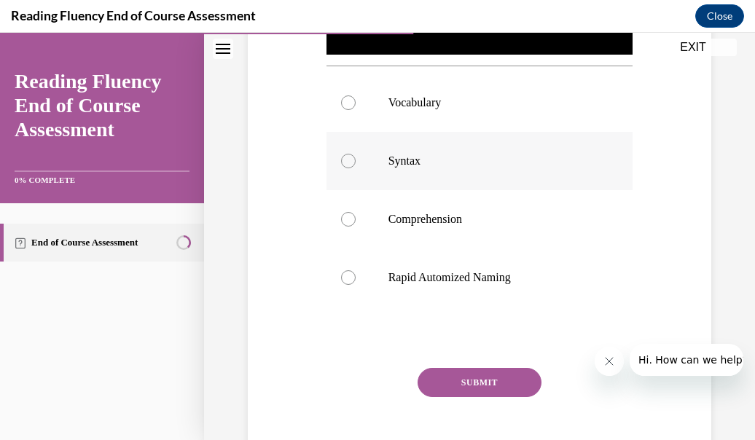
click at [432, 163] on label "Syntax" at bounding box center [480, 161] width 307 height 58
click at [356, 163] on input "Syntax" at bounding box center [348, 161] width 15 height 15
radio input "true"
click at [471, 386] on button "SUBMIT" at bounding box center [480, 382] width 124 height 29
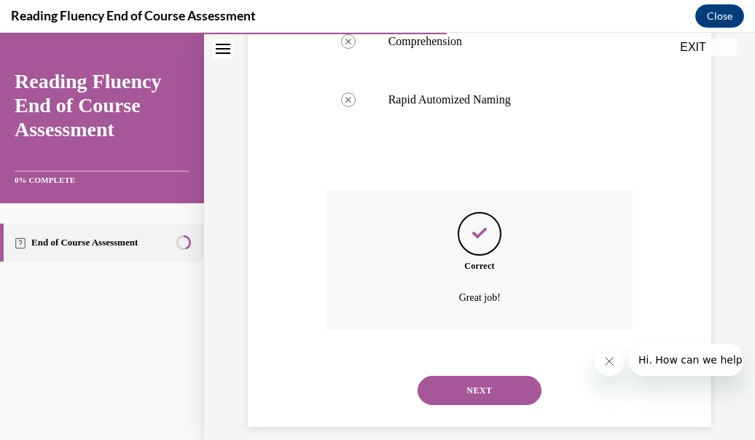
scroll to position [687, 0]
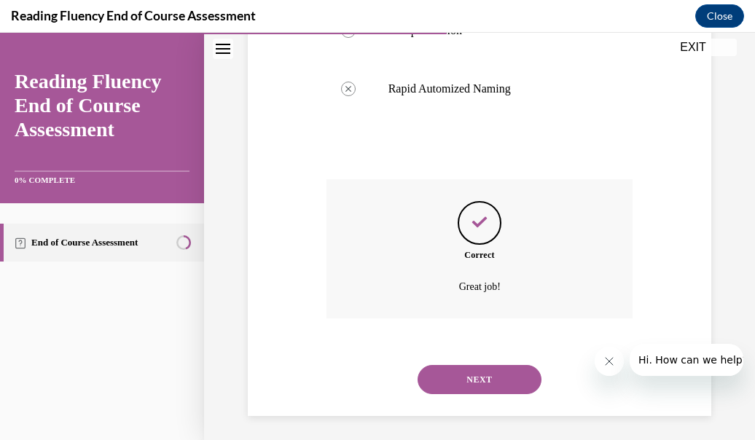
click at [471, 386] on button "NEXT" at bounding box center [480, 379] width 124 height 29
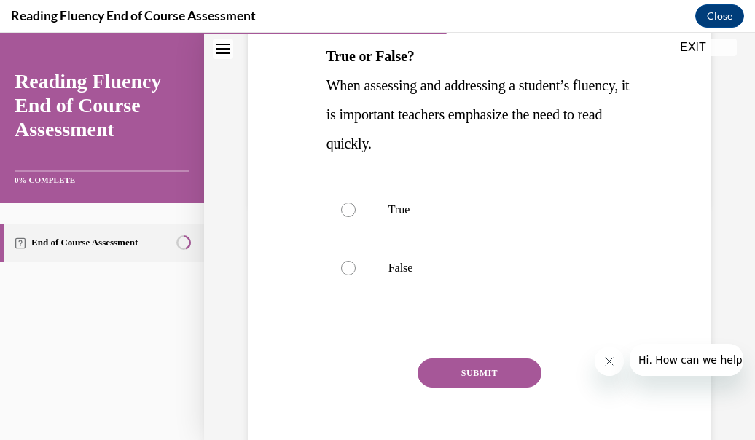
scroll to position [238, 0]
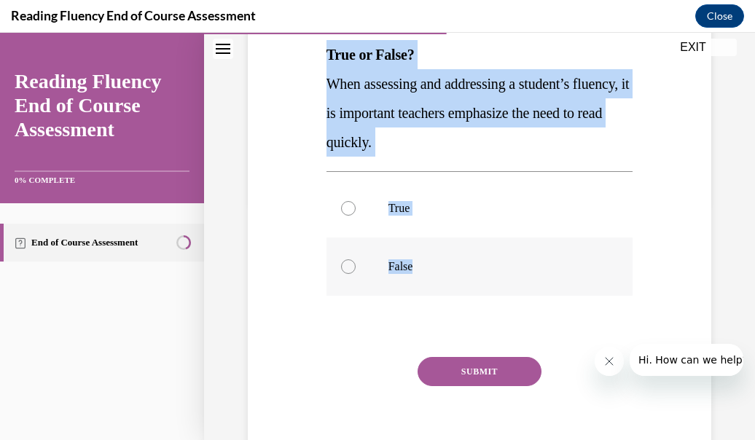
drag, startPoint x: 316, startPoint y: 49, endPoint x: 426, endPoint y: 287, distance: 261.6
click at [426, 287] on div "Question 08/16 True or False? When assessing and addressing a student’s fluency…" at bounding box center [479, 199] width 471 height 556
copy div "True or False? When assessing and addressing a student’s fluency, it is importa…"
click at [379, 287] on label "False" at bounding box center [480, 267] width 307 height 58
click at [356, 274] on input "False" at bounding box center [348, 267] width 15 height 15
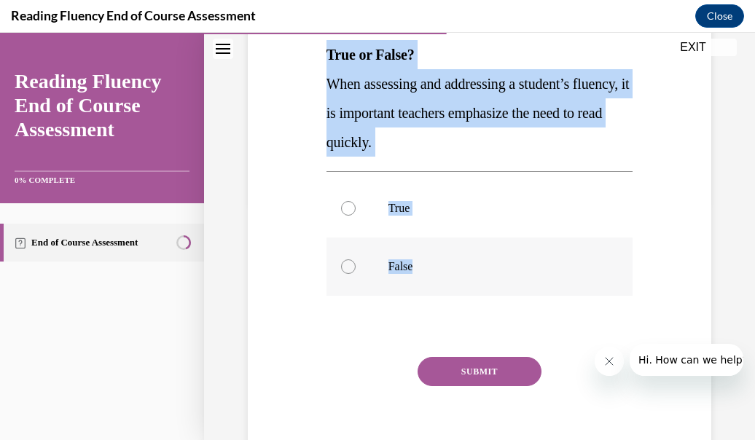
radio input "true"
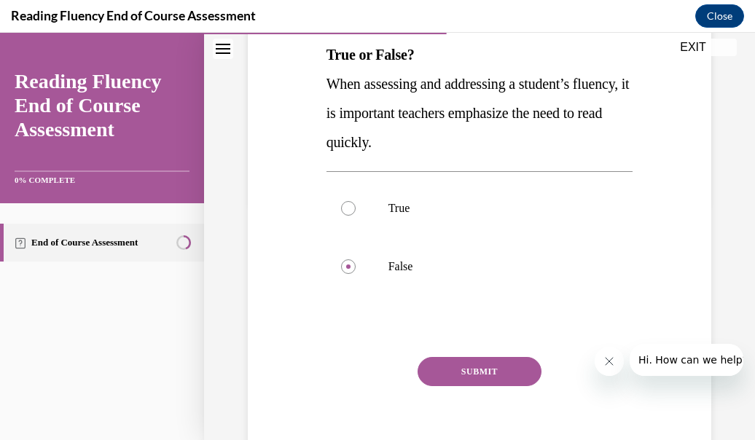
click at [506, 370] on button "SUBMIT" at bounding box center [480, 371] width 124 height 29
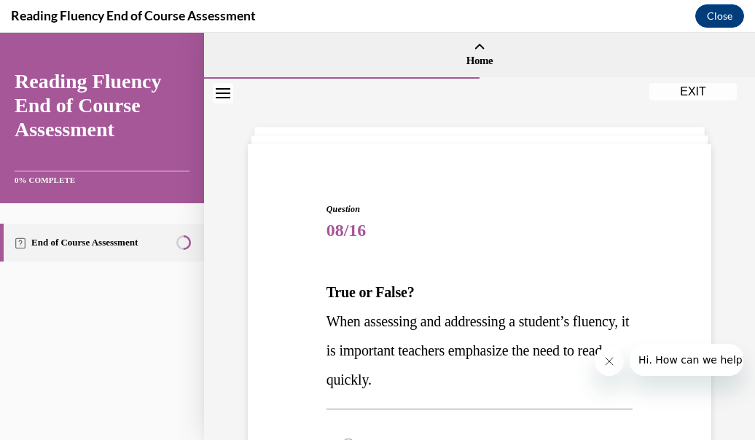
scroll to position [421, 0]
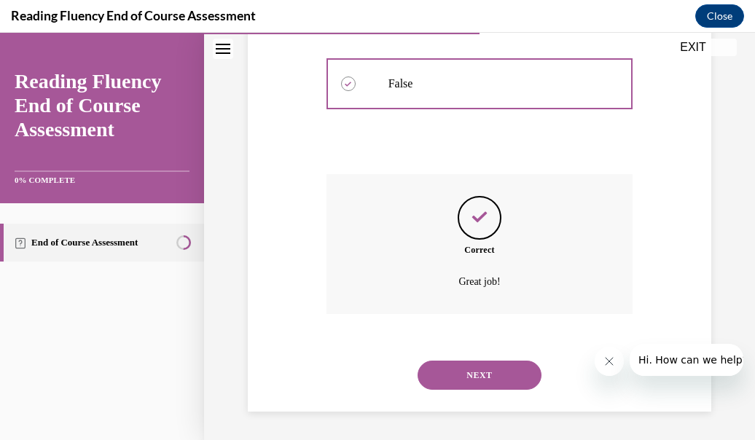
click at [475, 364] on button "NEXT" at bounding box center [480, 375] width 124 height 29
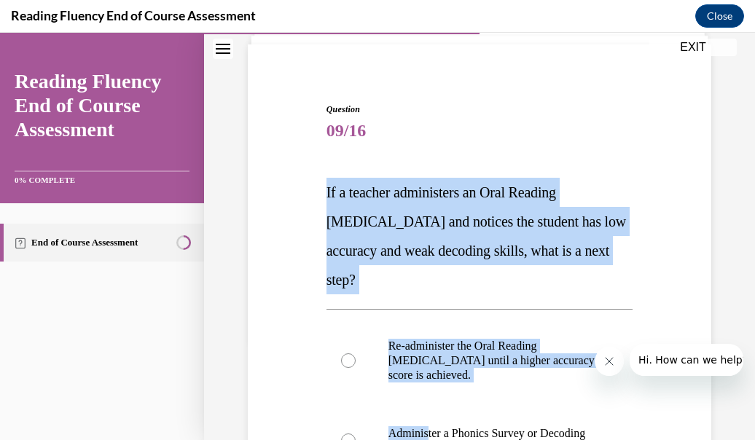
scroll to position [448, 0]
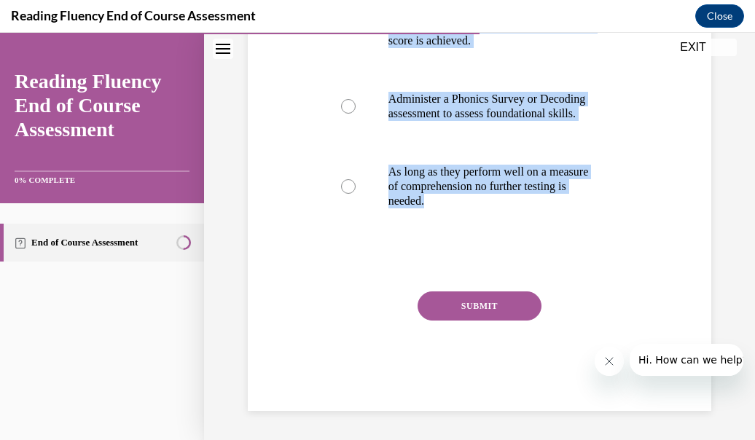
drag, startPoint x: 322, startPoint y: 222, endPoint x: 531, endPoint y: 264, distance: 212.7
click at [531, 264] on div "Question 09/16 If a teacher administers an Oral Reading [MEDICAL_DATA] and noti…" at bounding box center [480, 78] width 314 height 665
copy div "If a teacher administers an Oral Reading [MEDICAL_DATA] and notices the student…"
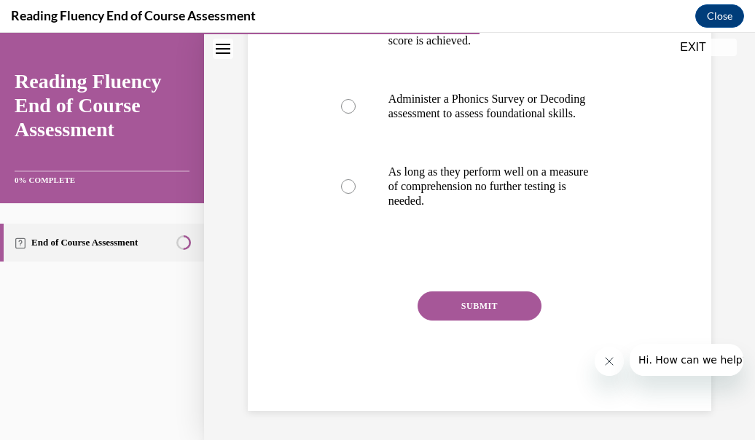
click at [332, 279] on div "Question 09/16 If a teacher administers an Oral Reading [MEDICAL_DATA] and noti…" at bounding box center [480, 89] width 307 height 643
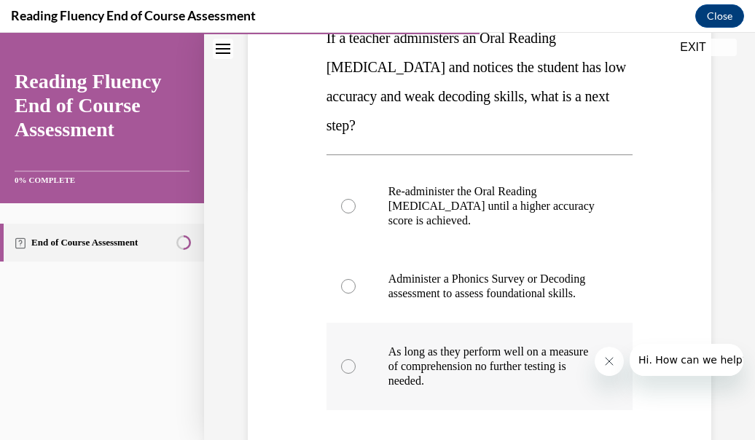
scroll to position [253, 0]
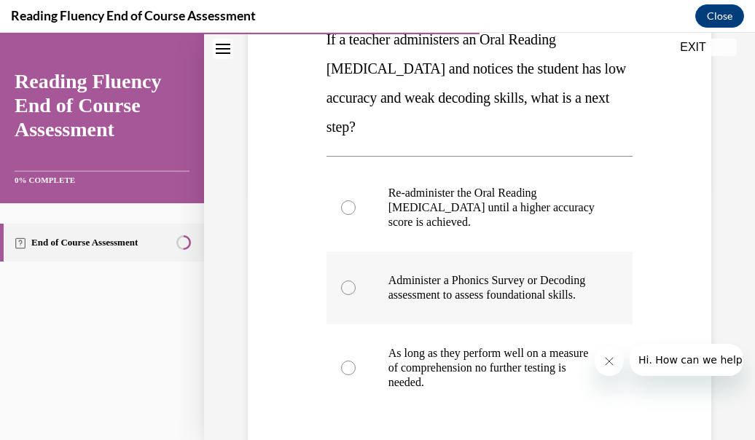
click at [413, 324] on label "Administer a Phonics Survey or Decoding assessment to assess foundational skill…" at bounding box center [480, 288] width 307 height 73
click at [356, 295] on input "Administer a Phonics Survey or Decoding assessment to assess foundational skill…" at bounding box center [348, 288] width 15 height 15
radio input "true"
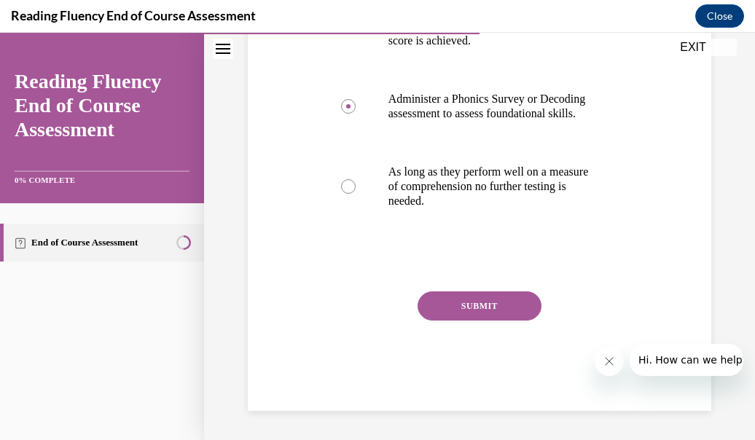
click at [453, 319] on button "SUBMIT" at bounding box center [480, 306] width 124 height 29
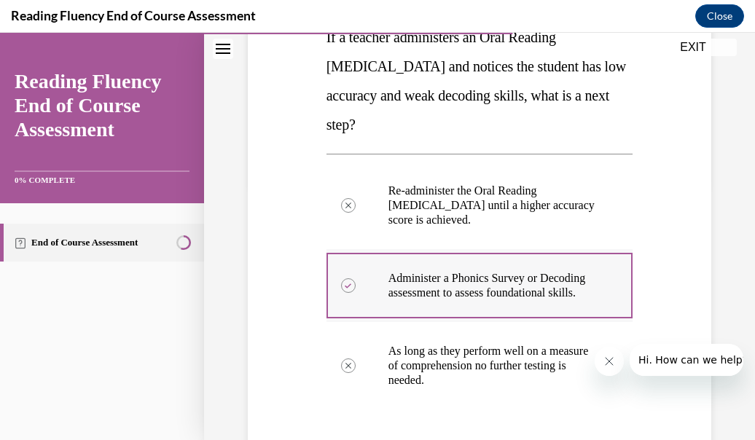
scroll to position [566, 0]
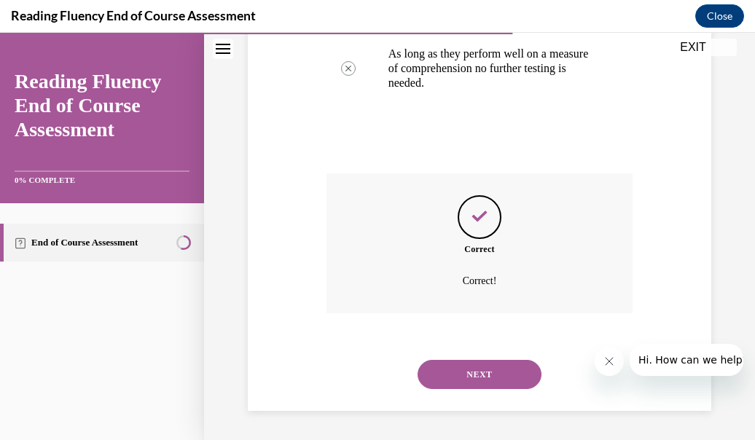
click at [484, 383] on button "NEXT" at bounding box center [480, 374] width 124 height 29
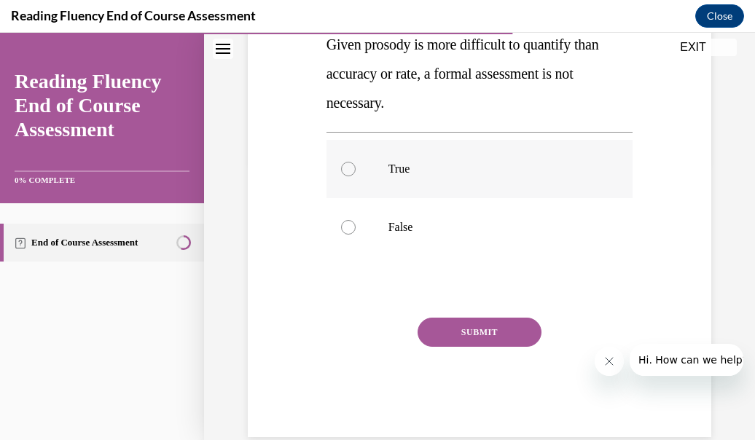
scroll to position [248, 0]
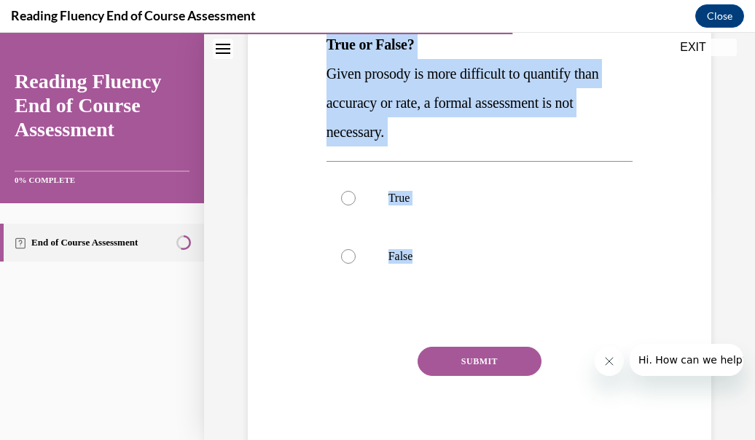
drag, startPoint x: 311, startPoint y: 50, endPoint x: 432, endPoint y: 295, distance: 273.9
click at [432, 295] on div "Question 10/16 True or False? Given prosody is more difficult to quantify than …" at bounding box center [479, 189] width 471 height 556
copy div "True or False? Given prosody is more difficult to quantify than accuracy or rat…"
click at [365, 200] on label "True" at bounding box center [480, 198] width 307 height 58
click at [356, 200] on input "True" at bounding box center [348, 198] width 15 height 15
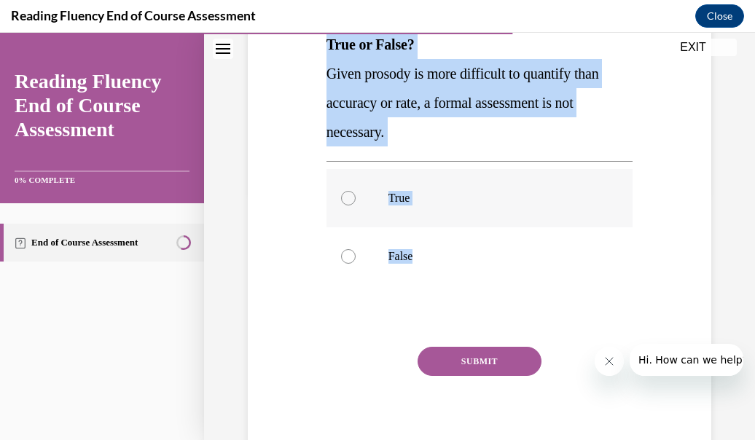
radio input "true"
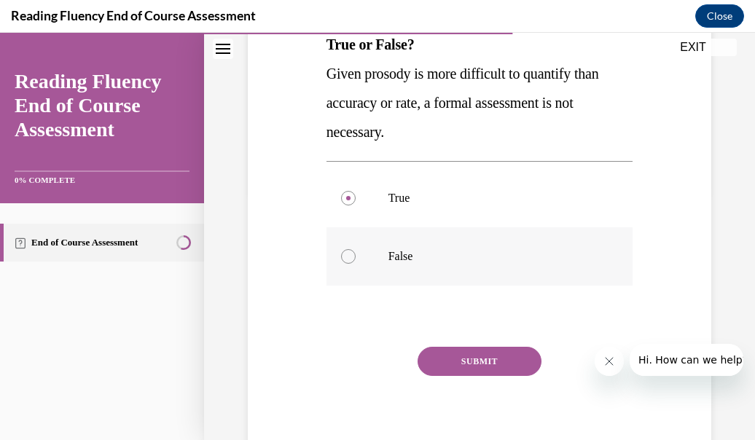
click at [362, 243] on label "False" at bounding box center [480, 256] width 307 height 58
click at [356, 249] on input "False" at bounding box center [348, 256] width 15 height 15
radio input "true"
click at [440, 356] on button "SUBMIT" at bounding box center [480, 361] width 124 height 29
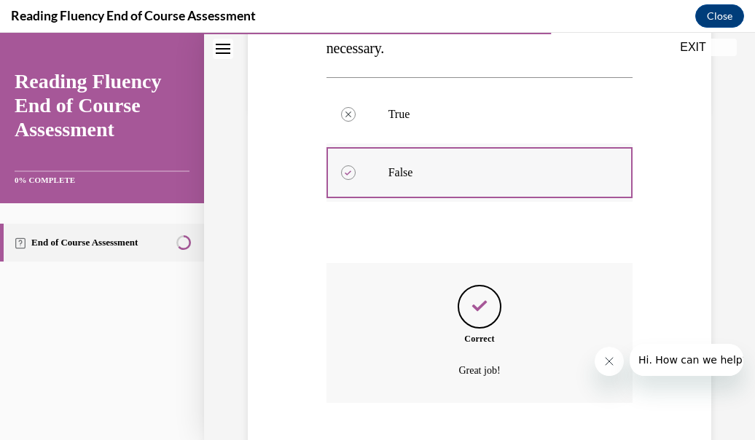
scroll to position [421, 0]
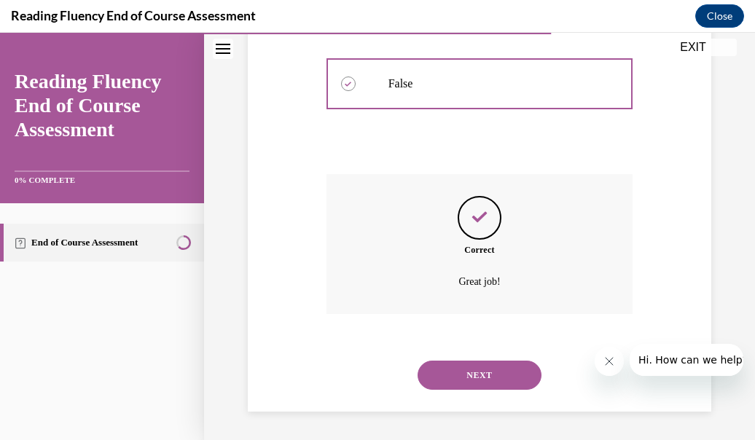
click at [486, 377] on button "NEXT" at bounding box center [480, 375] width 124 height 29
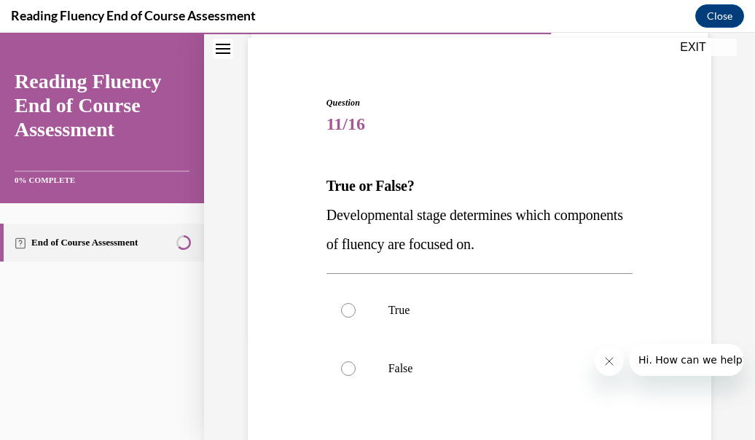
scroll to position [111, 0]
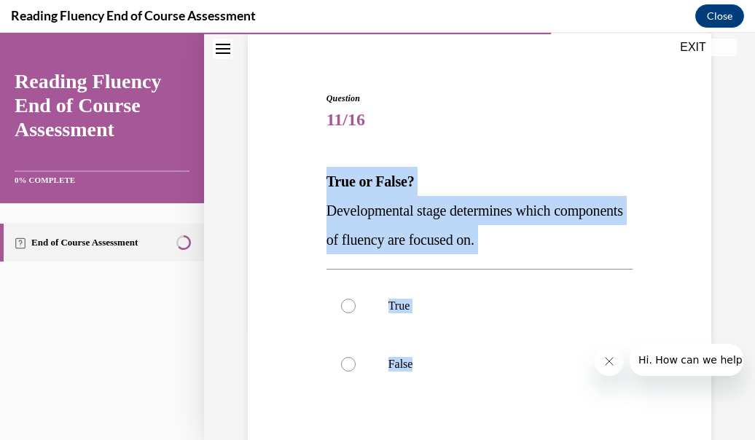
drag, startPoint x: 304, startPoint y: 161, endPoint x: 443, endPoint y: 416, distance: 290.0
click at [443, 416] on div "Question 11/16 True or False? Developmental stage determines which components o…" at bounding box center [479, 311] width 471 height 526
copy div "True or False? Developmental stage determines which components of fluency are f…"
click at [379, 317] on label "True" at bounding box center [480, 306] width 307 height 58
click at [356, 313] on input "True" at bounding box center [348, 306] width 15 height 15
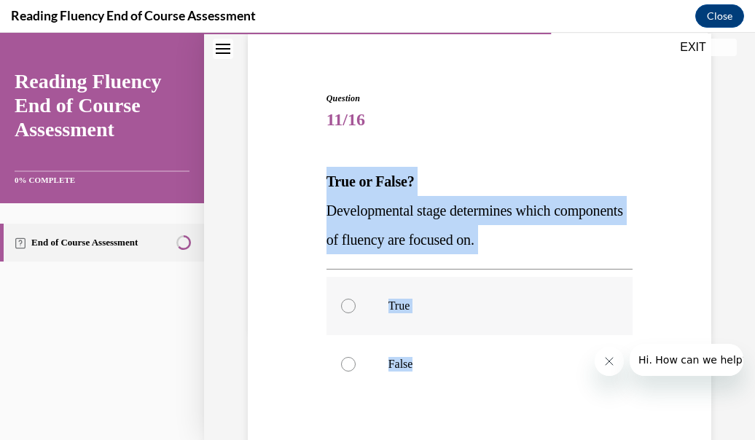
radio input "true"
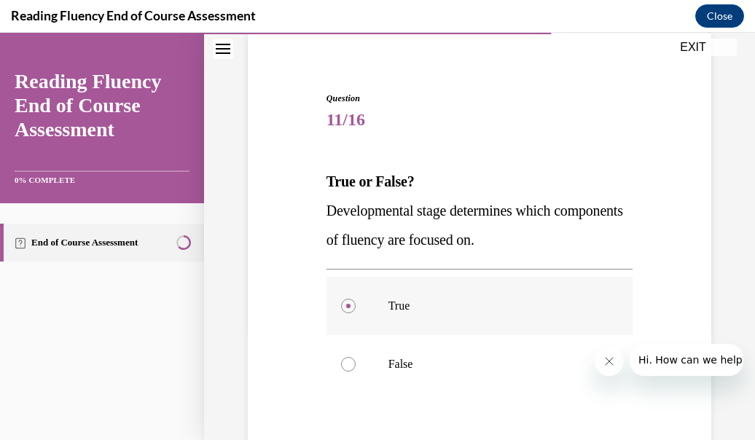
scroll to position [273, 0]
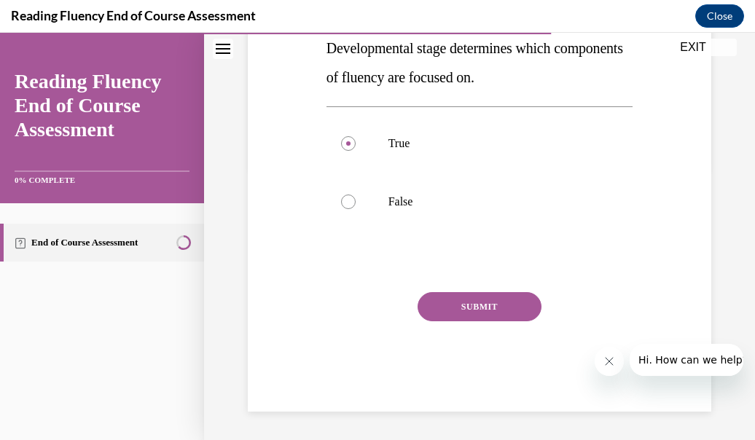
click at [504, 300] on button "SUBMIT" at bounding box center [480, 306] width 124 height 29
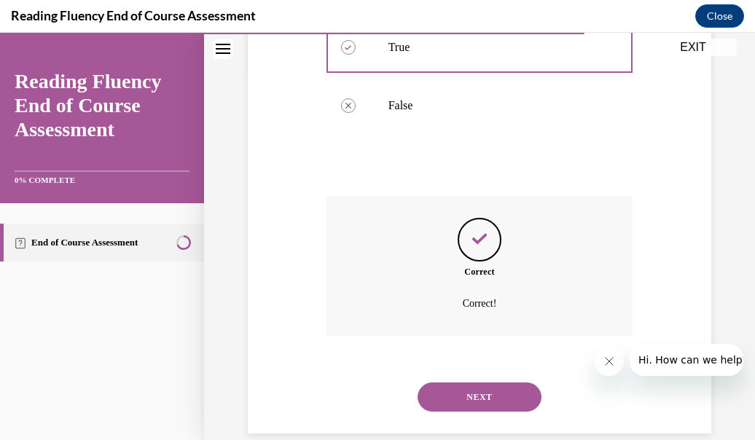
scroll to position [391, 0]
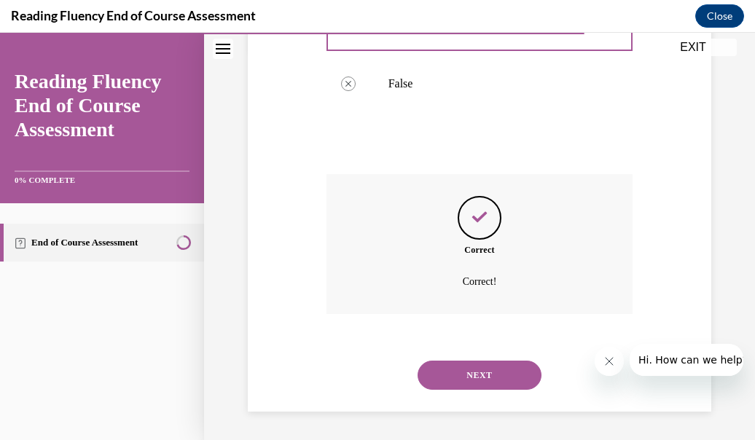
click at [499, 379] on button "NEXT" at bounding box center [480, 375] width 124 height 29
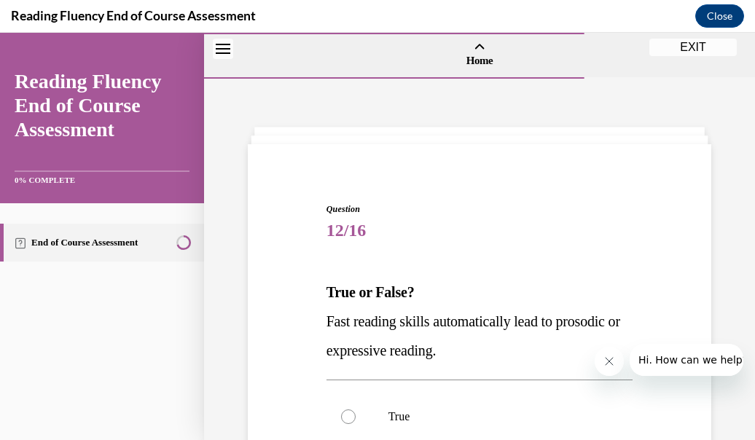
scroll to position [181, 0]
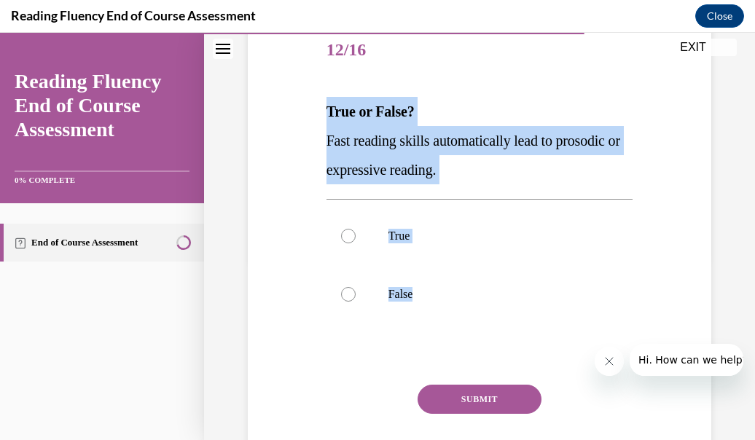
drag, startPoint x: 321, startPoint y: 105, endPoint x: 432, endPoint y: 324, distance: 245.8
click at [432, 324] on div "Question 12/16 True or False? Fast reading skills automatically lead to prosodi…" at bounding box center [480, 252] width 314 height 504
click at [403, 289] on p "False" at bounding box center [493, 294] width 208 height 15
click at [356, 289] on input "False" at bounding box center [348, 294] width 15 height 15
radio input "true"
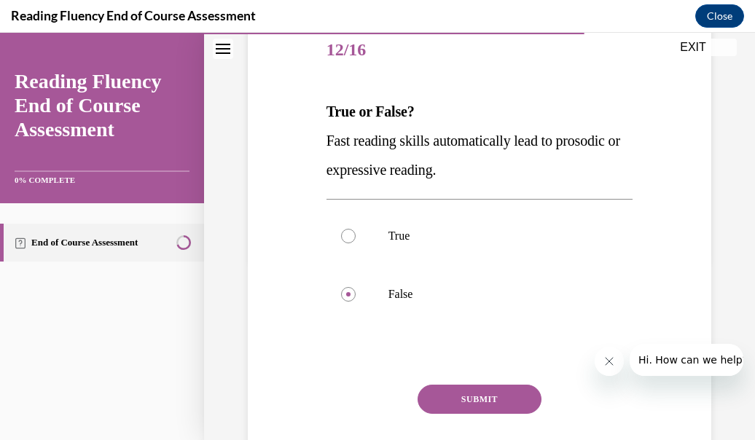
click at [440, 393] on button "SUBMIT" at bounding box center [480, 399] width 124 height 29
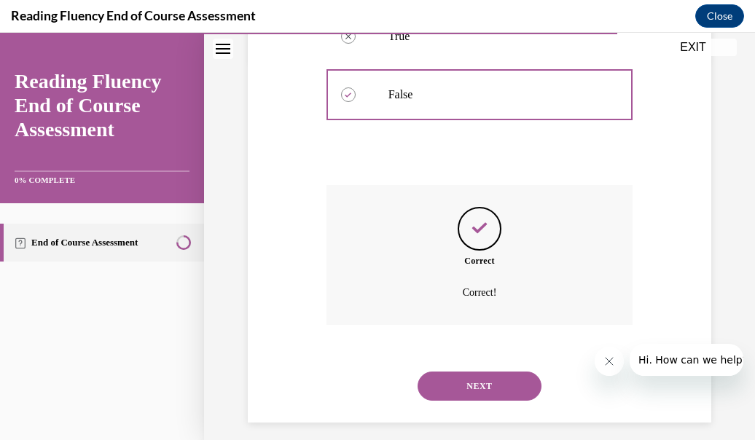
scroll to position [391, 0]
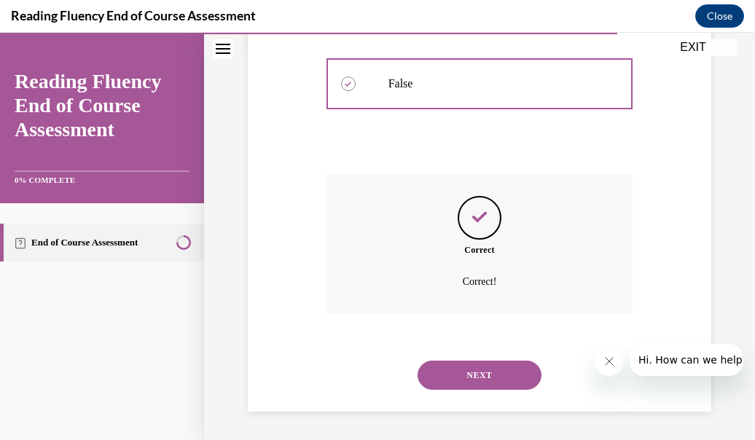
click at [494, 362] on button "NEXT" at bounding box center [480, 375] width 124 height 29
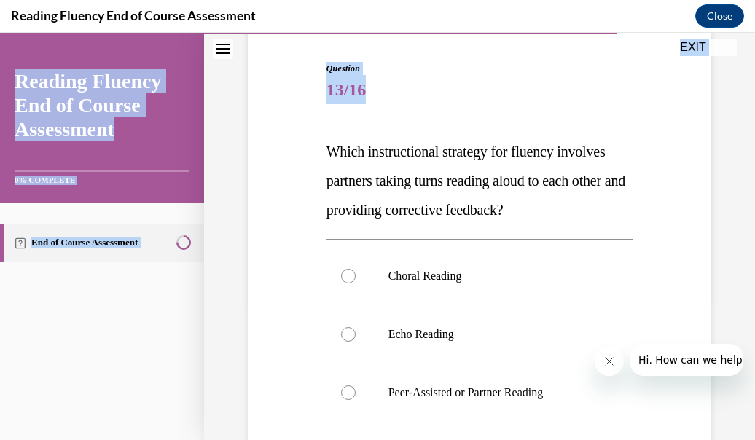
scroll to position [390, 0]
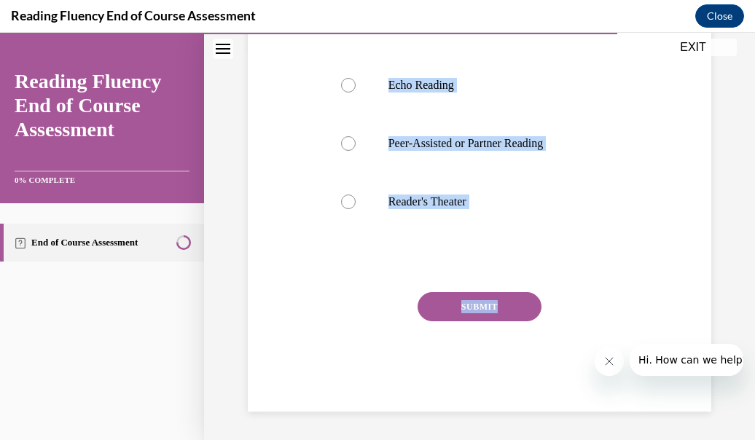
drag, startPoint x: 312, startPoint y: 136, endPoint x: 554, endPoint y: 276, distance: 279.6
click at [554, 276] on div "Question 13/16 Which instructional strategy for fluency involves partners takin…" at bounding box center [479, 90] width 471 height 643
